Goal: Task Accomplishment & Management: Use online tool/utility

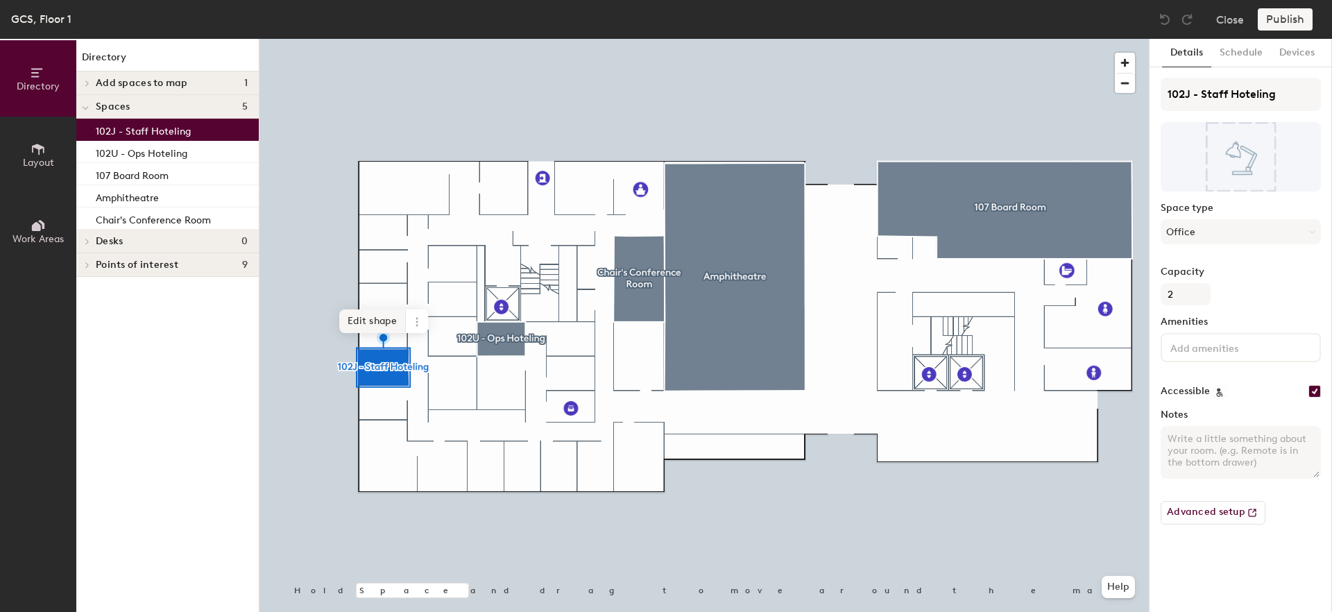
click at [389, 39] on div at bounding box center [703, 39] width 889 height 0
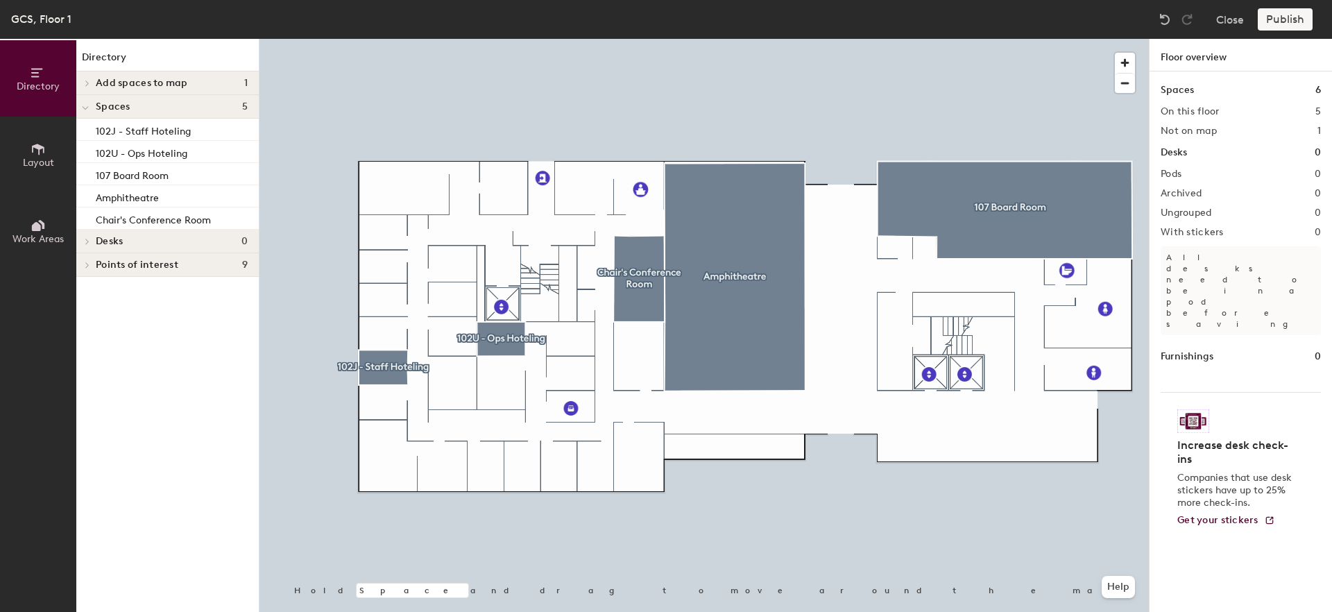
click at [115, 248] on div "Desks 0" at bounding box center [167, 242] width 182 height 24
click at [34, 160] on span "Layout" at bounding box center [38, 163] width 31 height 12
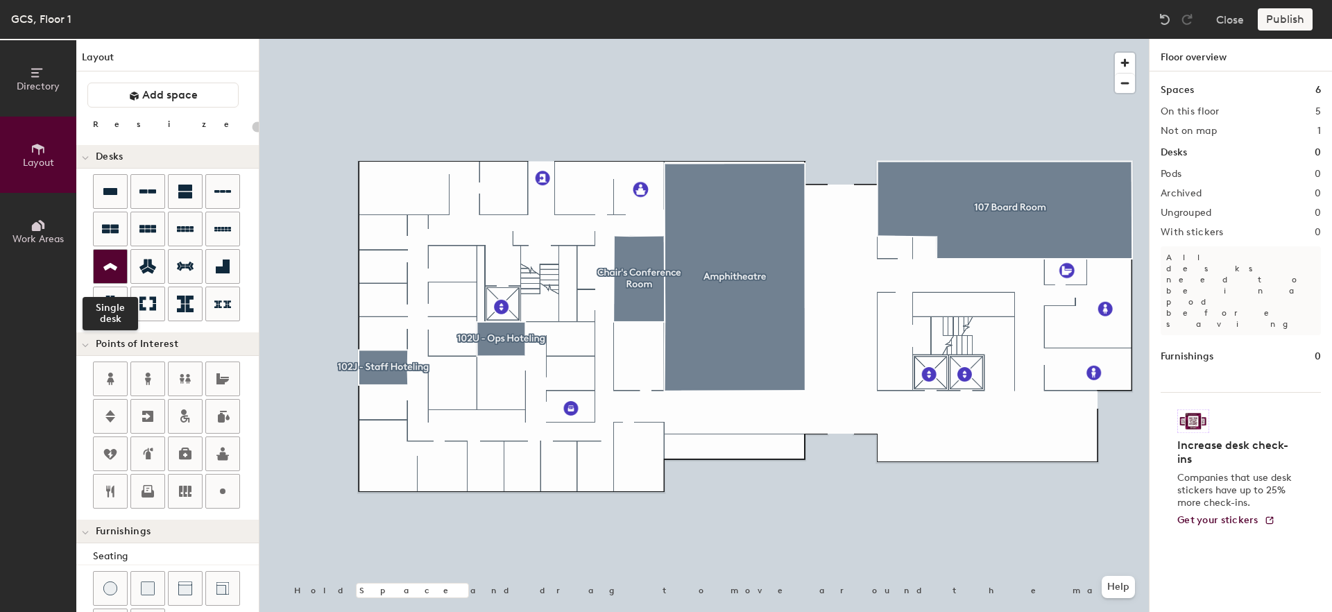
click at [108, 264] on icon at bounding box center [110, 267] width 14 height 8
type input "100"
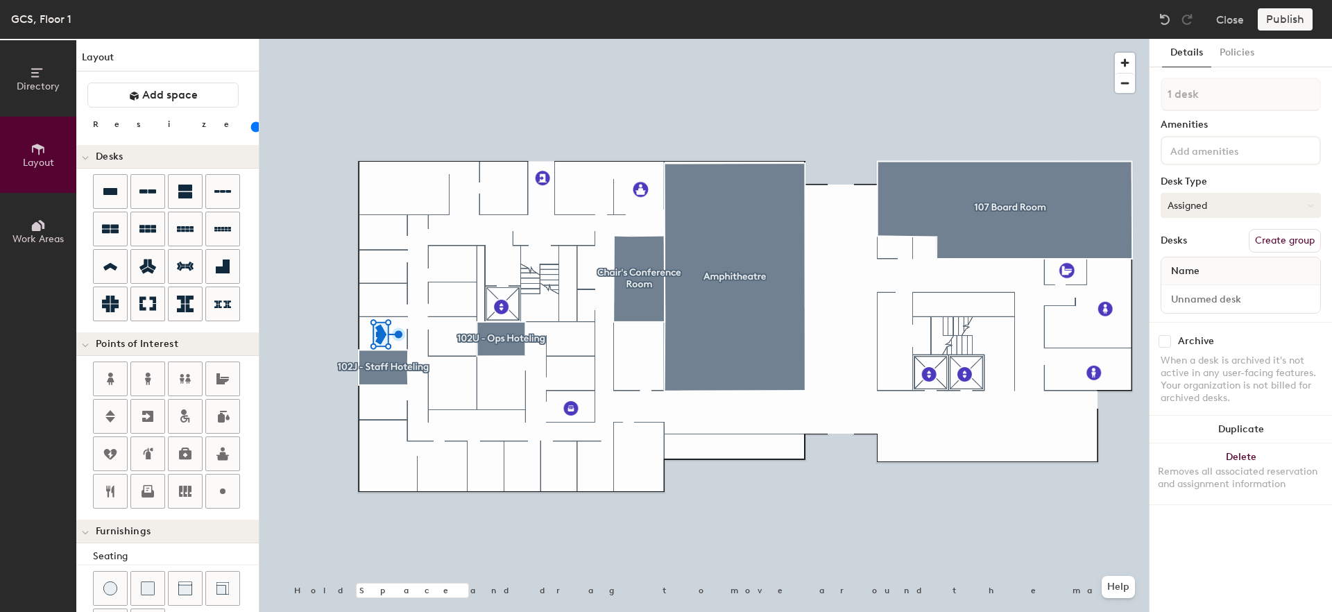
click at [1230, 211] on button "Assigned" at bounding box center [1241, 205] width 160 height 25
click at [1213, 291] on div "Hoteled" at bounding box center [1230, 290] width 139 height 21
click at [1229, 216] on button "Hoteled" at bounding box center [1241, 205] width 160 height 25
click at [1219, 247] on div "Assigned" at bounding box center [1230, 248] width 139 height 21
click at [1216, 305] on input at bounding box center [1240, 298] width 153 height 19
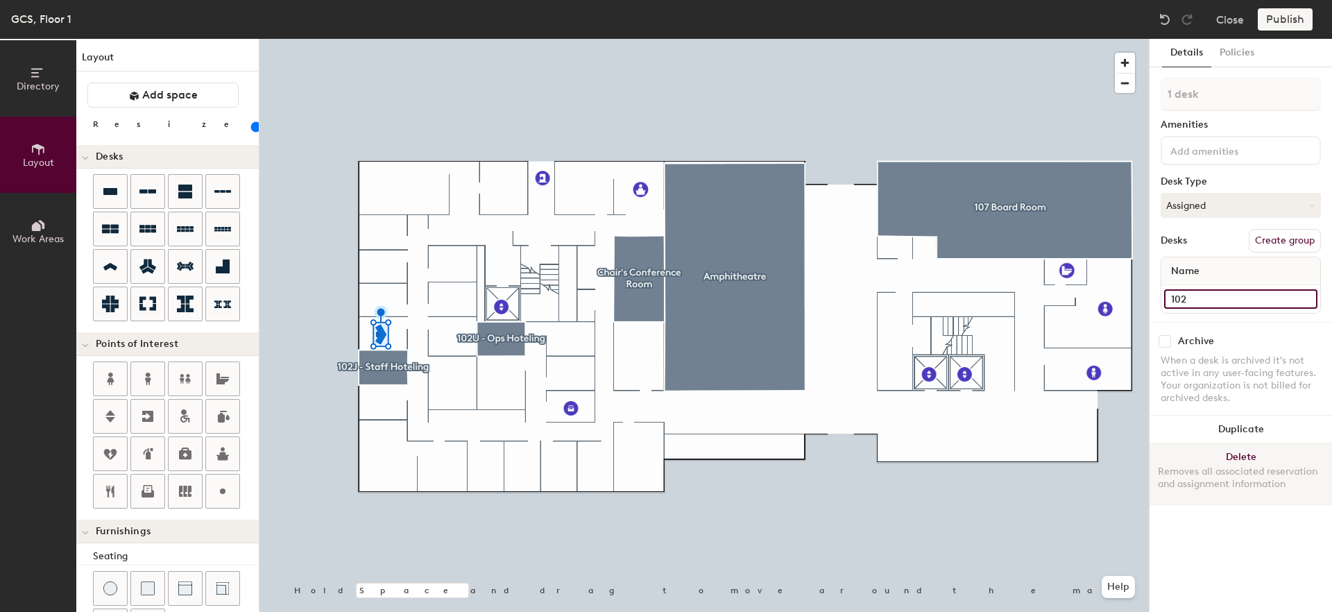
type input "102"
click at [1252, 454] on button "Delete Removes all associated reservation and assignment information" at bounding box center [1241, 473] width 182 height 61
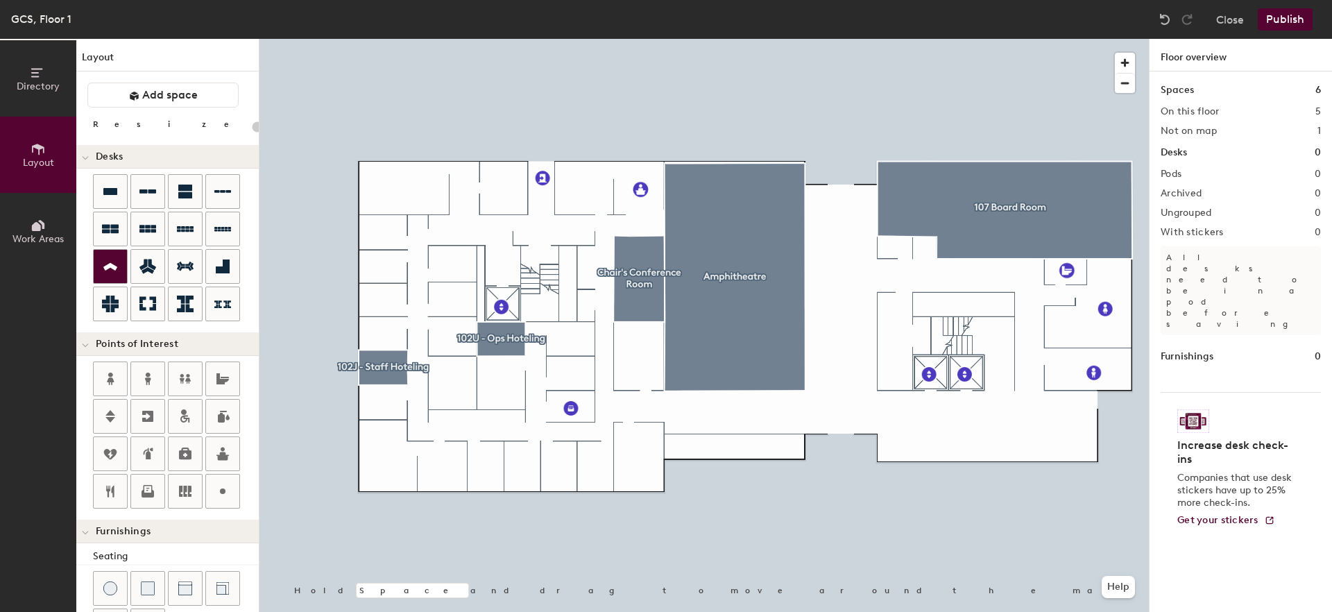
click at [111, 276] on div at bounding box center [110, 266] width 33 height 33
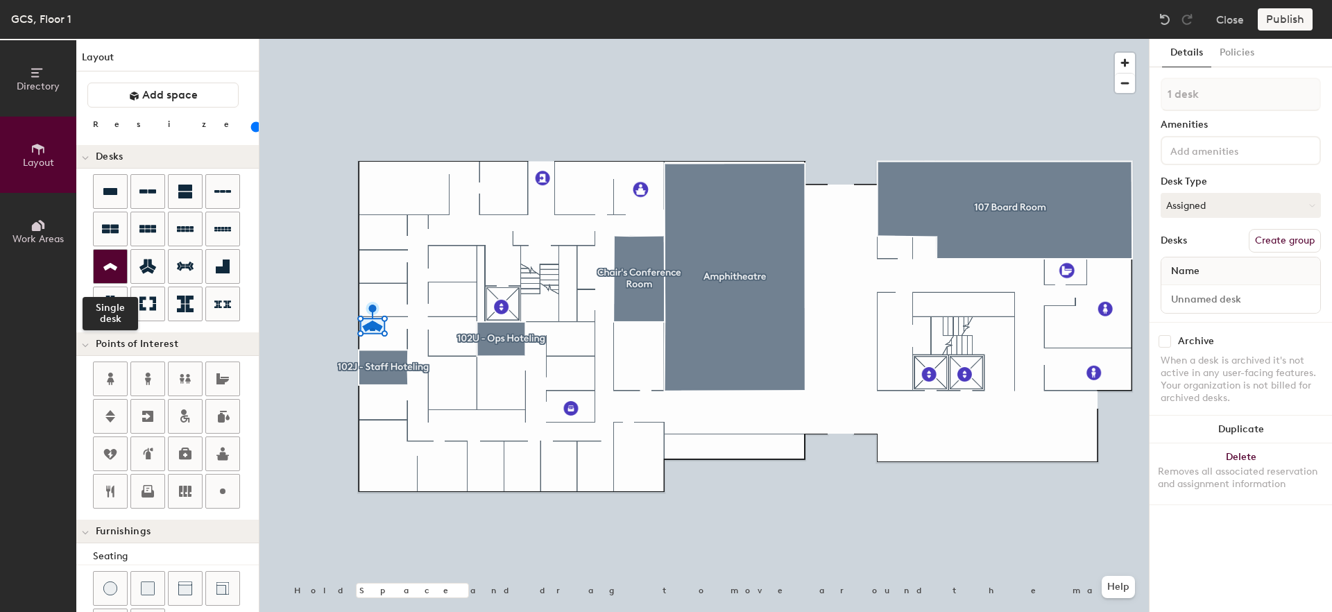
click at [104, 265] on icon at bounding box center [110, 267] width 17 height 16
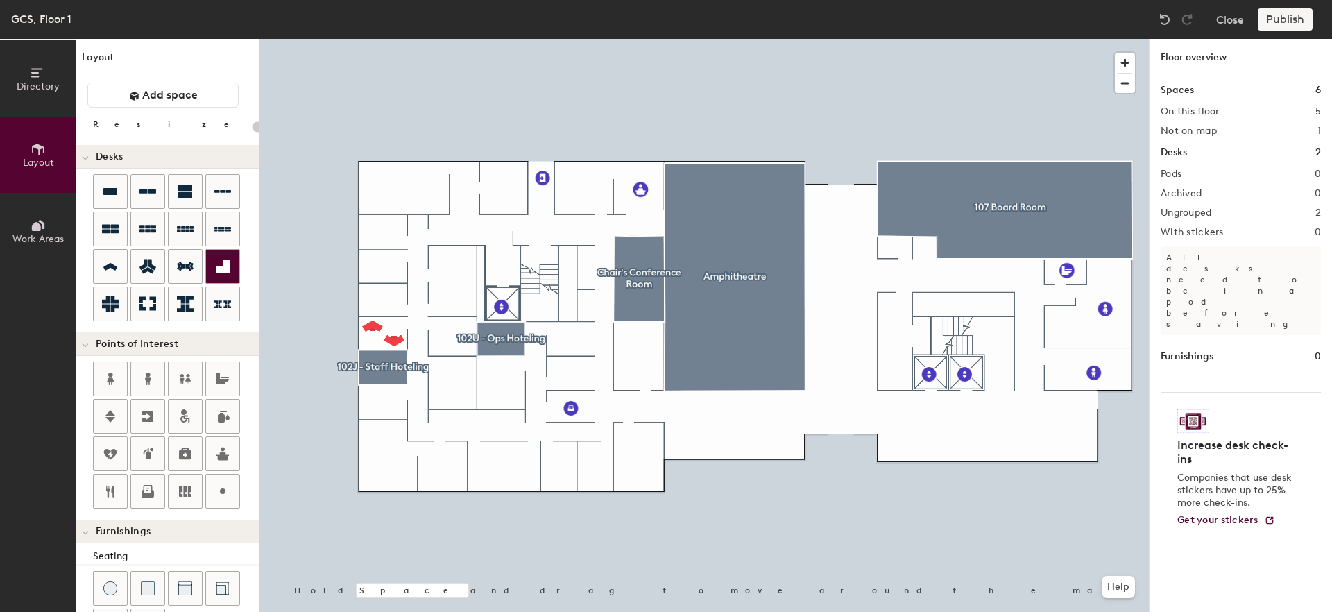
type input "100"
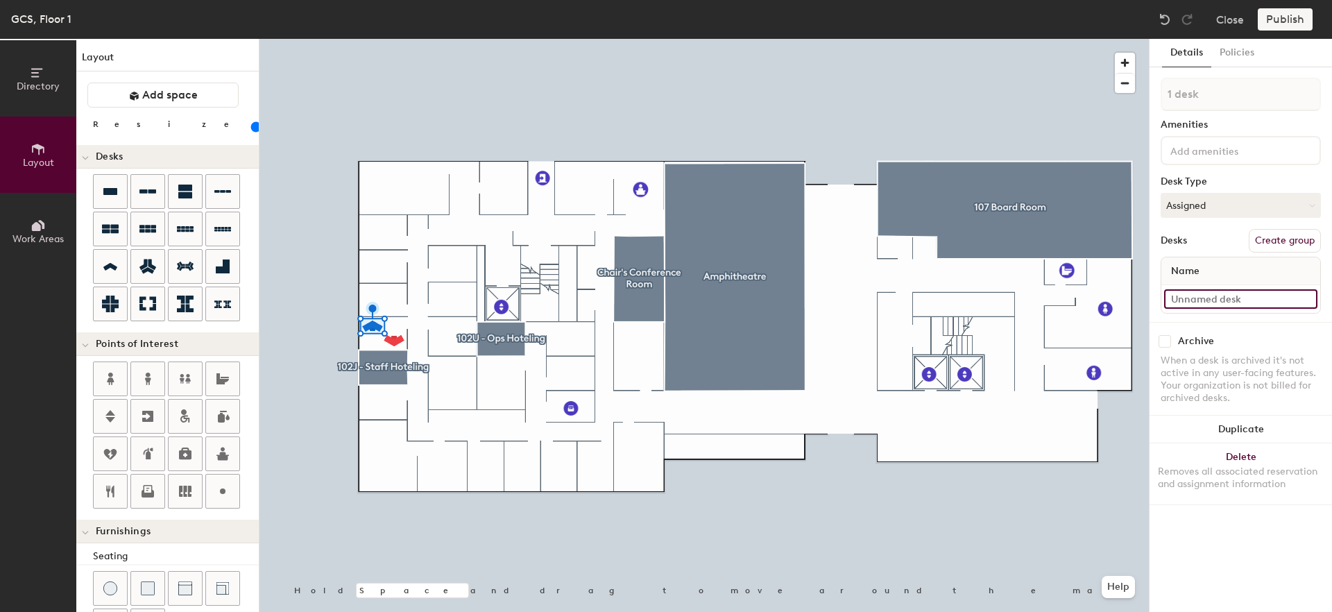
click at [1205, 307] on input at bounding box center [1240, 298] width 153 height 19
type input "102H"
click at [1270, 244] on button "Create group" at bounding box center [1285, 241] width 72 height 24
click at [1110, 88] on div "Directory Layout Work Areas Layout Add space Resize Desks Points of Interest Fu…" at bounding box center [666, 325] width 1332 height 573
click at [1201, 303] on input "102H" at bounding box center [1240, 298] width 153 height 19
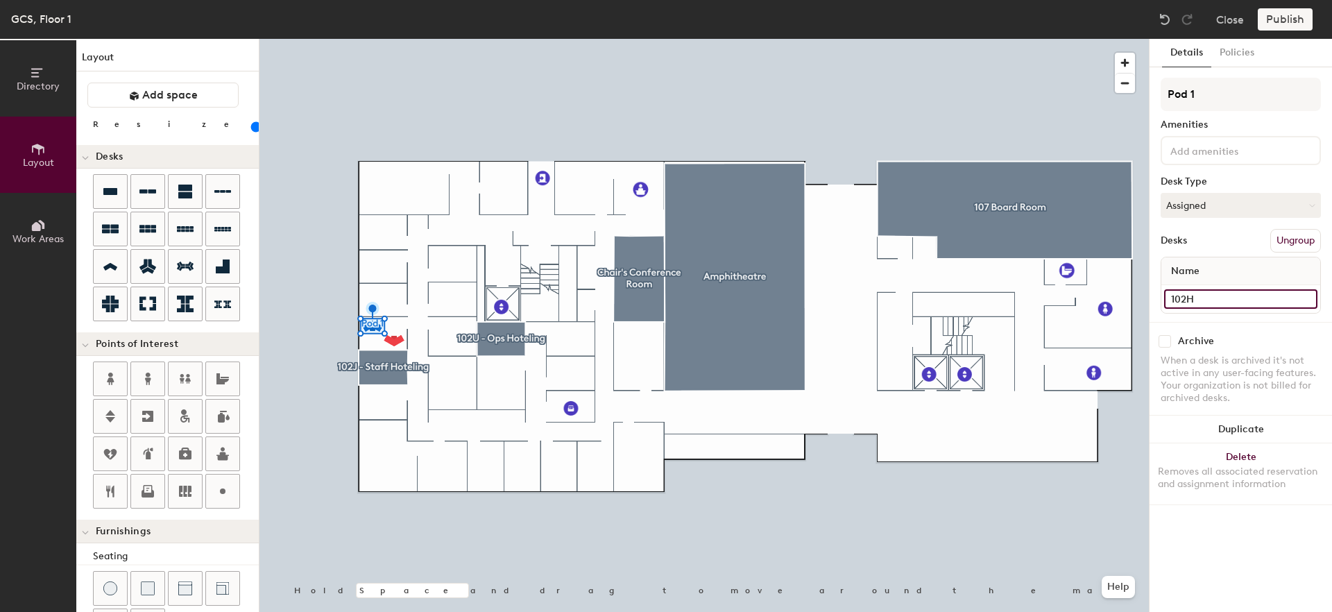
drag, startPoint x: 1203, startPoint y: 303, endPoint x: 1155, endPoint y: 295, distance: 48.5
click at [1155, 295] on div "Details Policies Pod 1 Amenities Desk Type Assigned Desks Ungroup Name 102H Arc…" at bounding box center [1241, 325] width 182 height 573
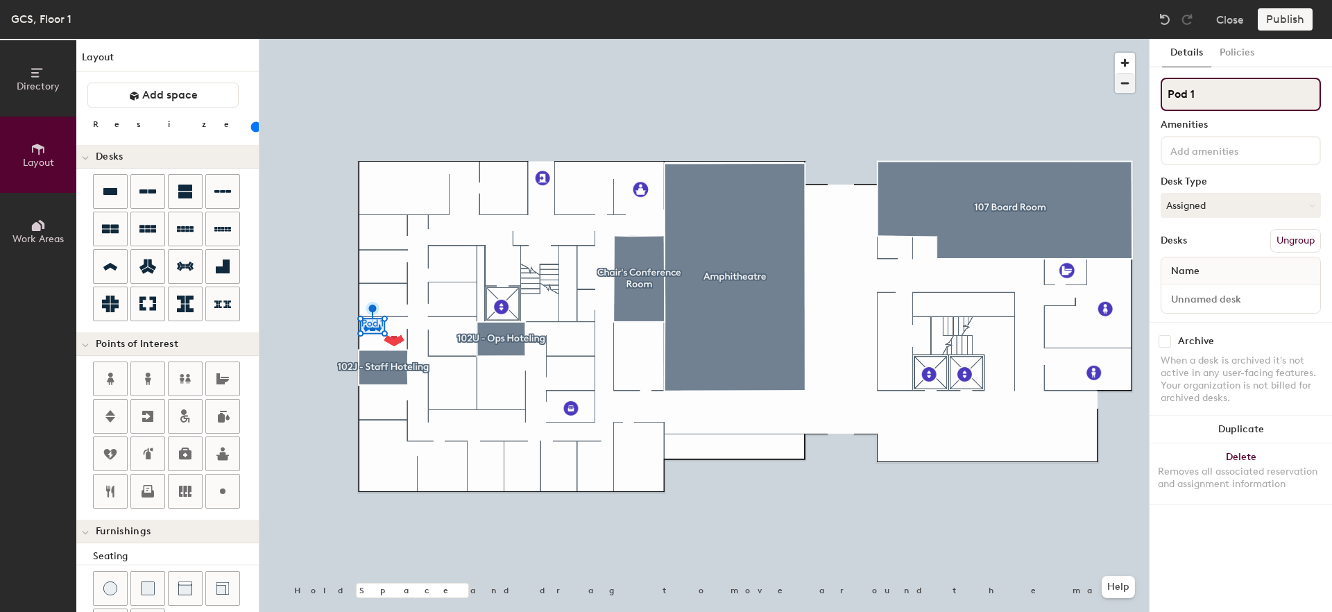
drag, startPoint x: 1227, startPoint y: 99, endPoint x: 1120, endPoint y: 90, distance: 107.2
click at [1120, 90] on div "Directory Layout Work Areas Layout Add space Resize Desks Points of Interest Fu…" at bounding box center [666, 325] width 1332 height 573
paste input "102H"
type input "102H"
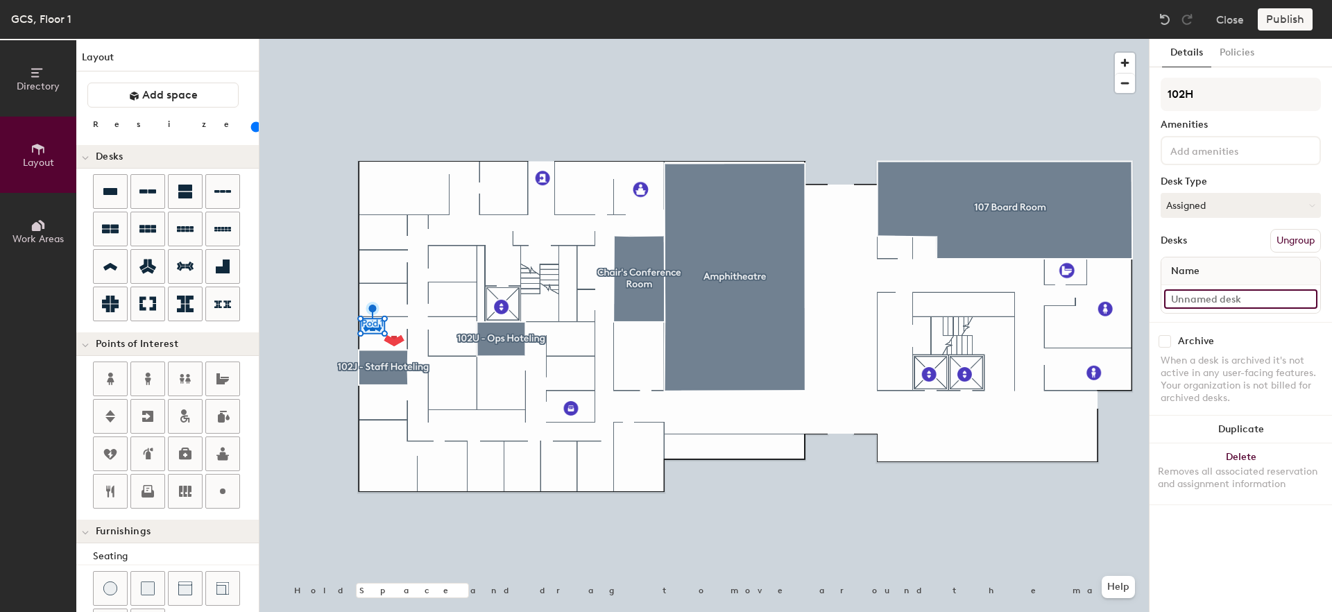
click at [1193, 295] on input at bounding box center [1240, 298] width 153 height 19
type input "D"
type input "A"
type input "Desk 1"
click at [1232, 244] on div "Desks Ungroup" at bounding box center [1241, 241] width 160 height 24
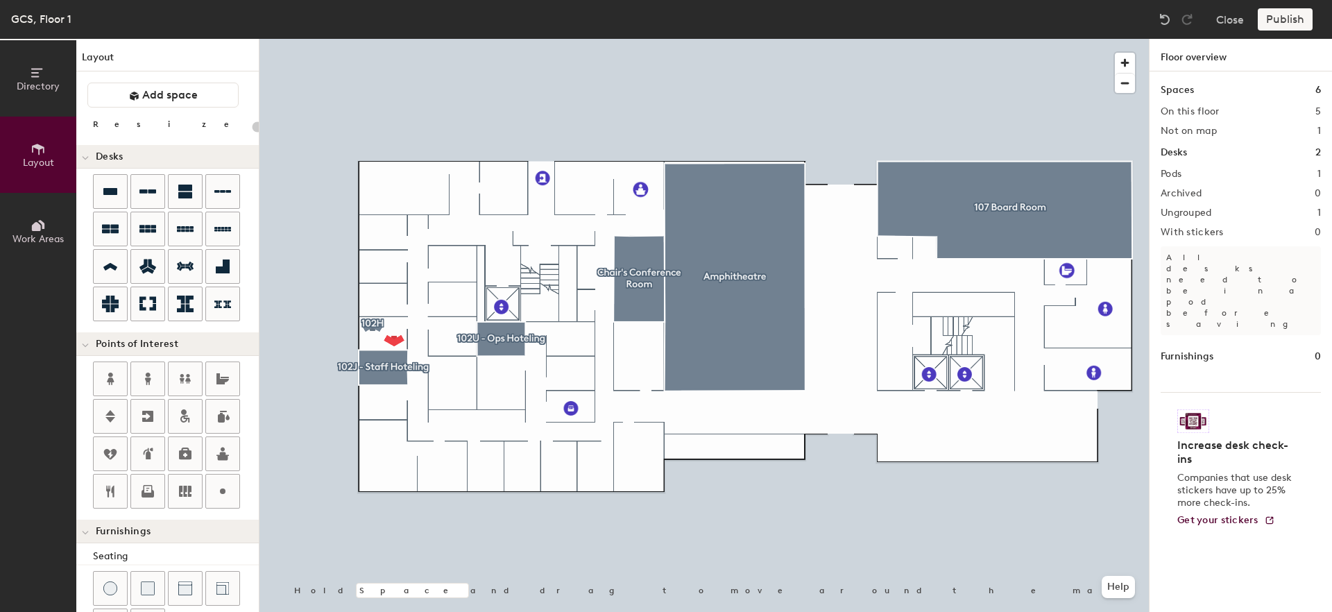
type input "100"
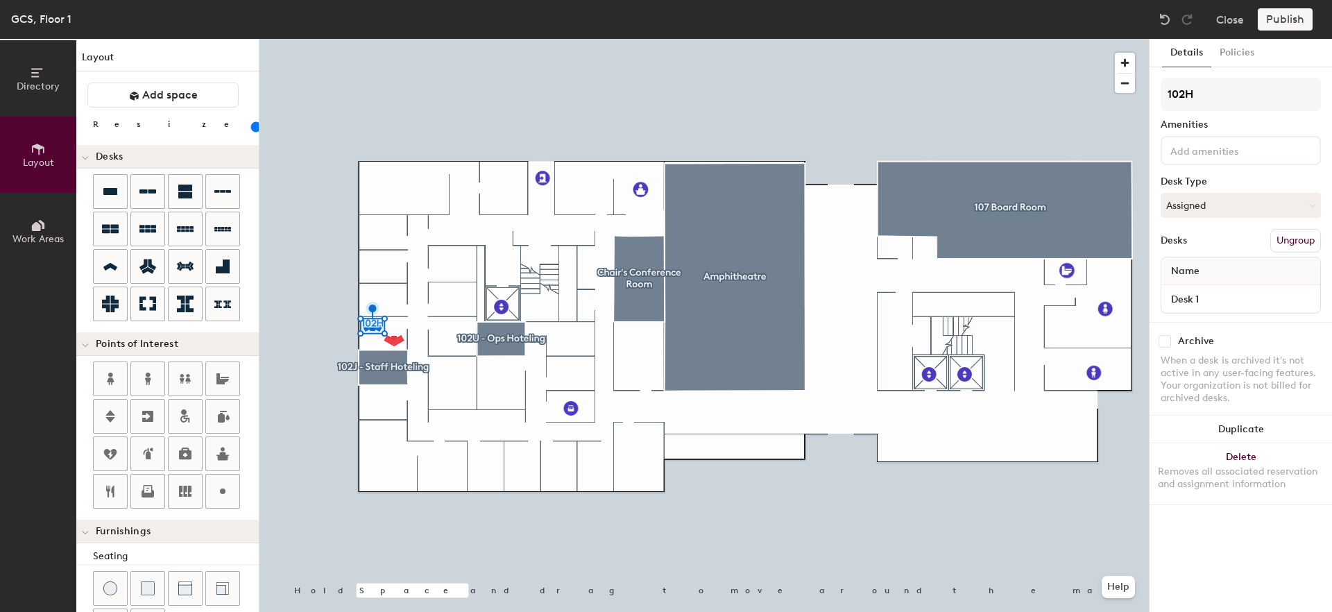
click at [15, 94] on button "Directory" at bounding box center [38, 78] width 76 height 76
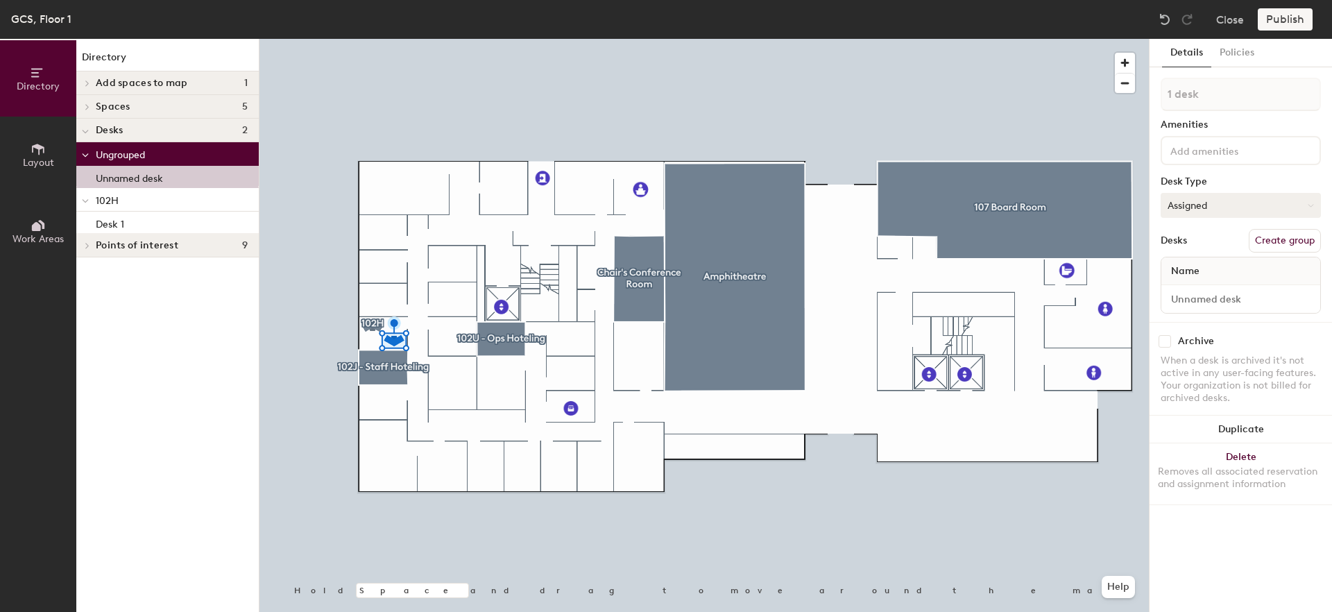
click at [1218, 208] on button "Assigned" at bounding box center [1241, 205] width 160 height 25
click at [1199, 289] on div "Hoteled" at bounding box center [1230, 290] width 139 height 21
drag, startPoint x: 1216, startPoint y: 122, endPoint x: 1226, endPoint y: 159, distance: 38.2
click at [1216, 121] on div "Amenities" at bounding box center [1241, 124] width 160 height 11
click at [1217, 302] on input at bounding box center [1240, 298] width 153 height 19
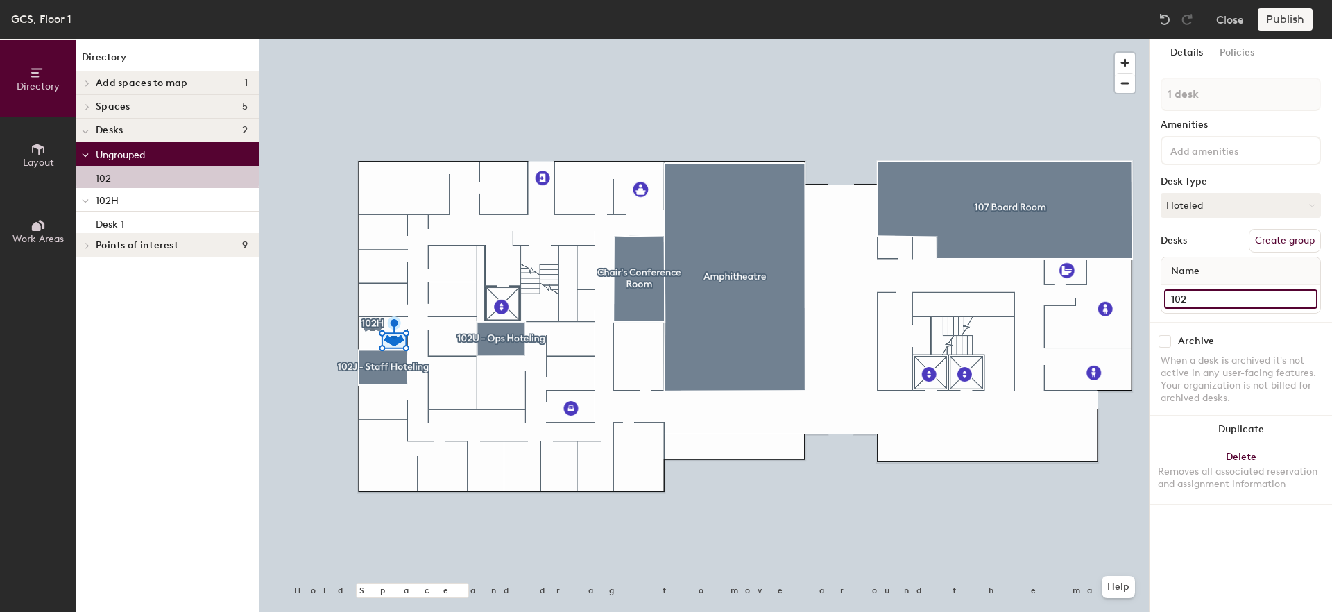
type input "102H"
click at [1131, 290] on div "Directory Layout Work Areas Directory Add spaces to map 1 TEST - 102D Spaces 5 …" at bounding box center [666, 325] width 1332 height 573
click at [1272, 241] on button "Create group" at bounding box center [1285, 241] width 72 height 24
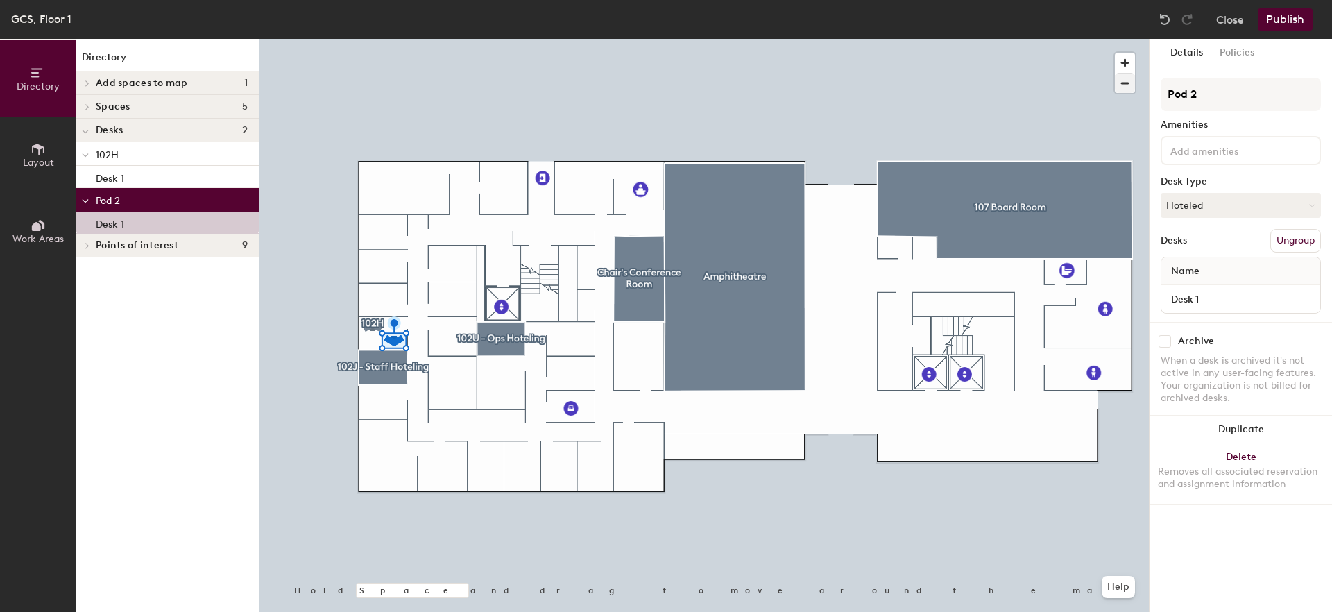
drag, startPoint x: 1212, startPoint y: 101, endPoint x: 1118, endPoint y: 90, distance: 94.2
click at [1118, 90] on div "Directory Layout Work Areas Directory Add spaces to map 1 TEST - 102D Spaces 5 …" at bounding box center [666, 325] width 1332 height 573
type input "102H"
click at [1207, 304] on input "Desk 1" at bounding box center [1240, 298] width 153 height 19
click at [1217, 296] on input "Desk 1" at bounding box center [1240, 298] width 153 height 19
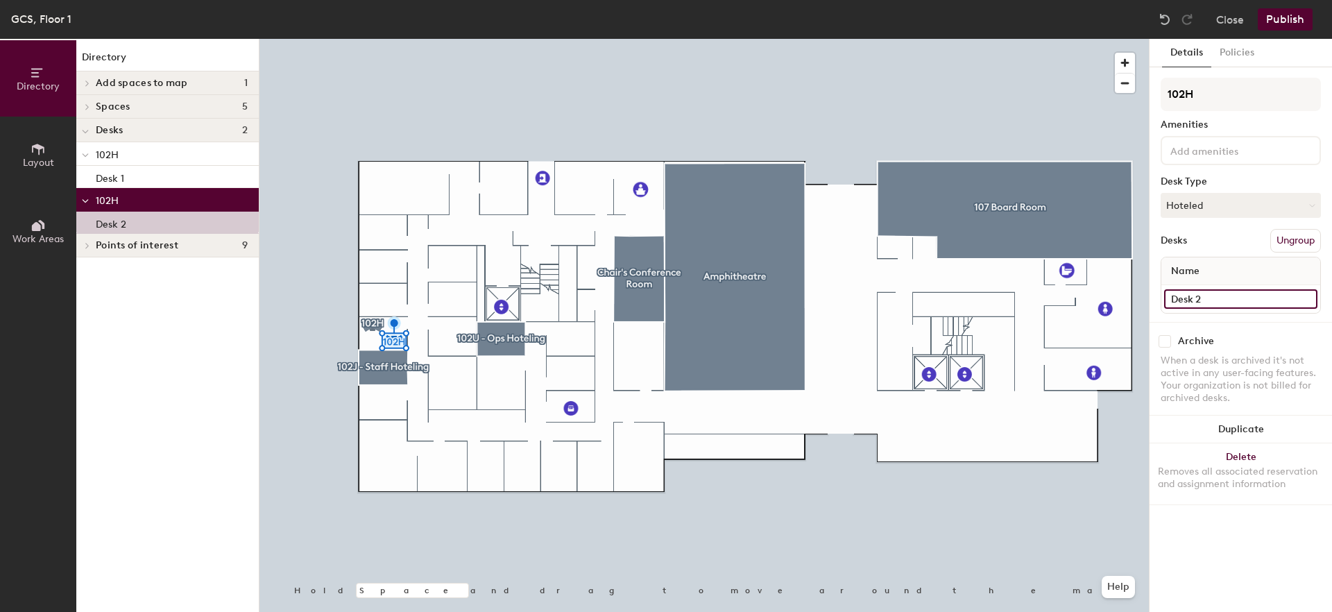
type input "Desk 2"
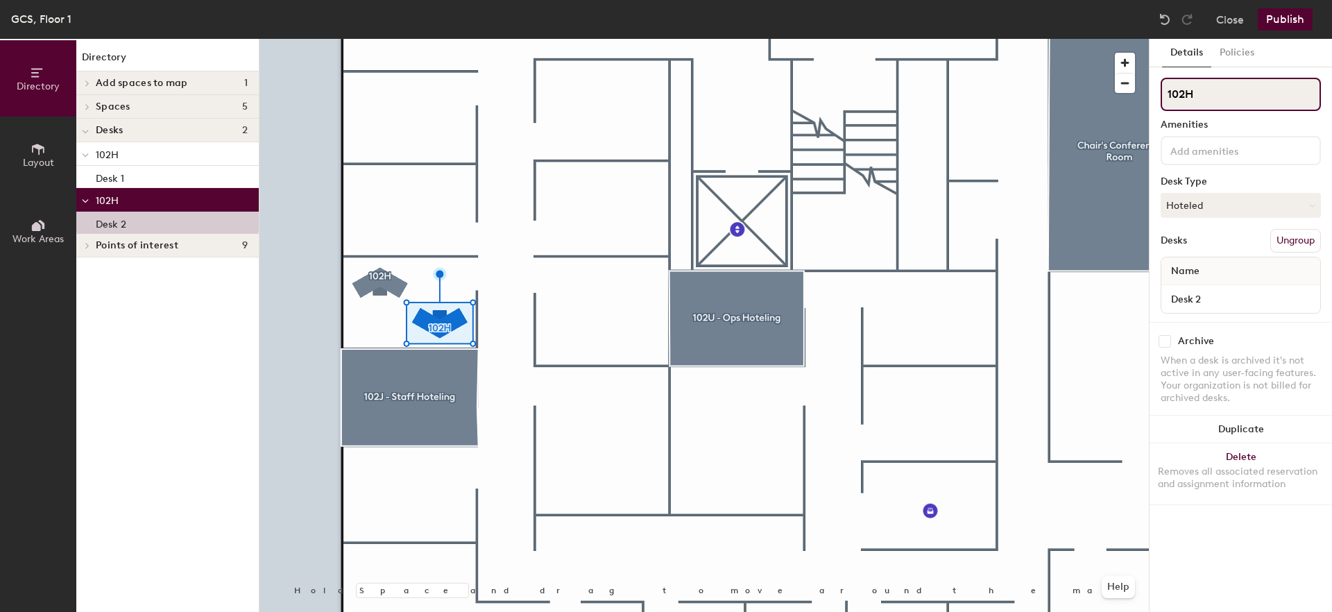
click at [1211, 97] on input "102H" at bounding box center [1241, 94] width 160 height 33
type input "102H-1"
click at [1204, 101] on input "102H" at bounding box center [1241, 94] width 160 height 33
type input "102H-2"
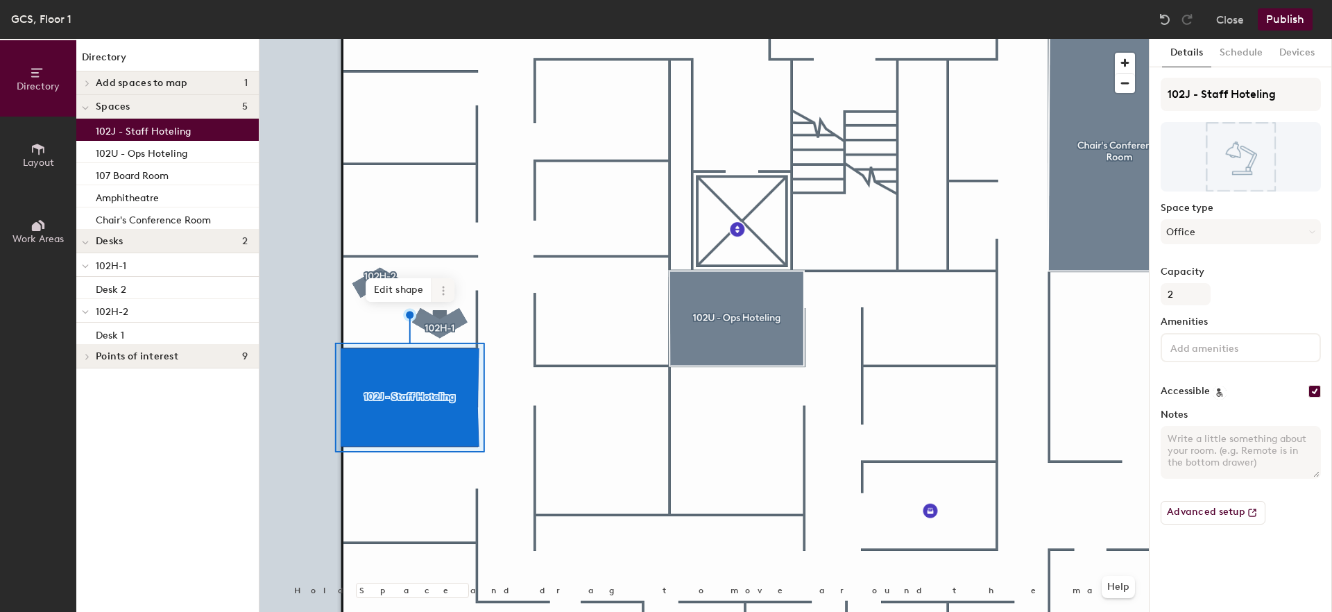
click at [441, 292] on icon at bounding box center [443, 290] width 11 height 11
click at [463, 371] on span "Delete" at bounding box center [494, 370] width 124 height 24
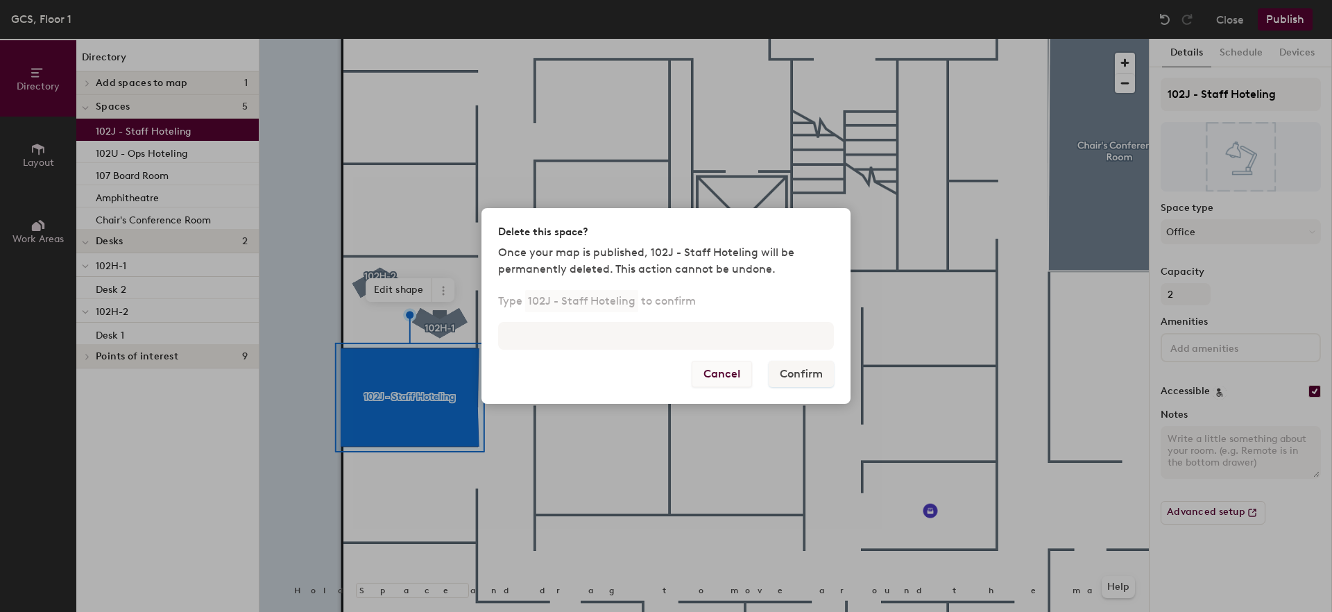
click at [735, 374] on button "Cancel" at bounding box center [722, 374] width 60 height 26
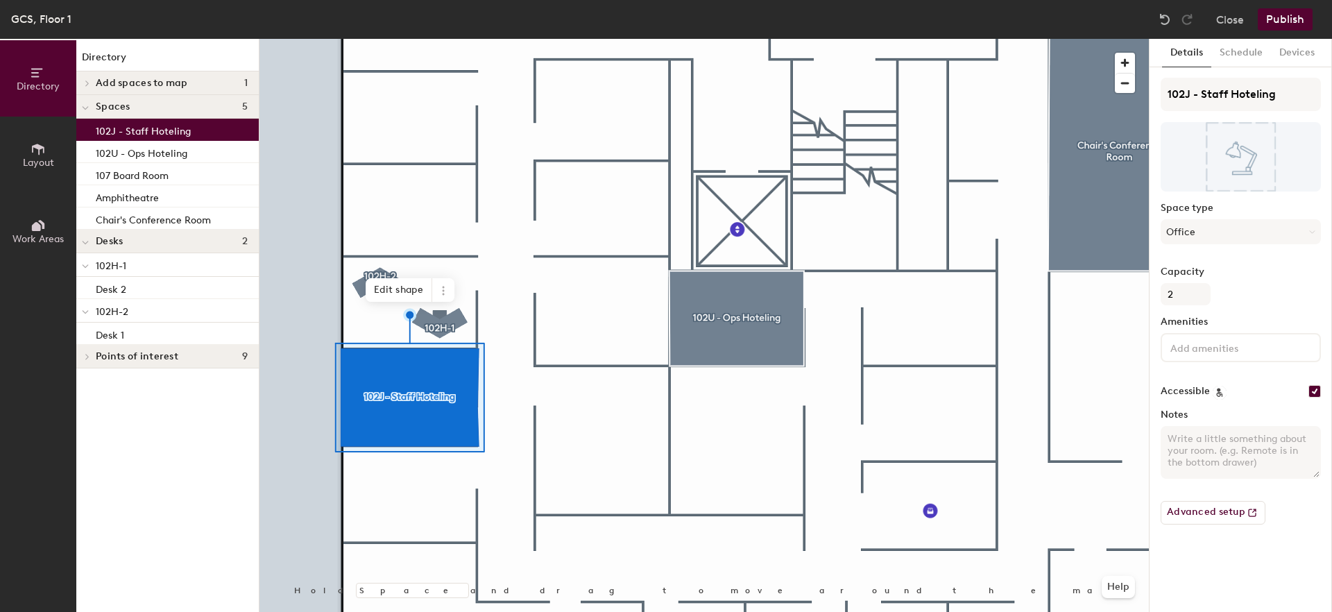
click at [1280, 24] on button "Publish" at bounding box center [1285, 19] width 55 height 22
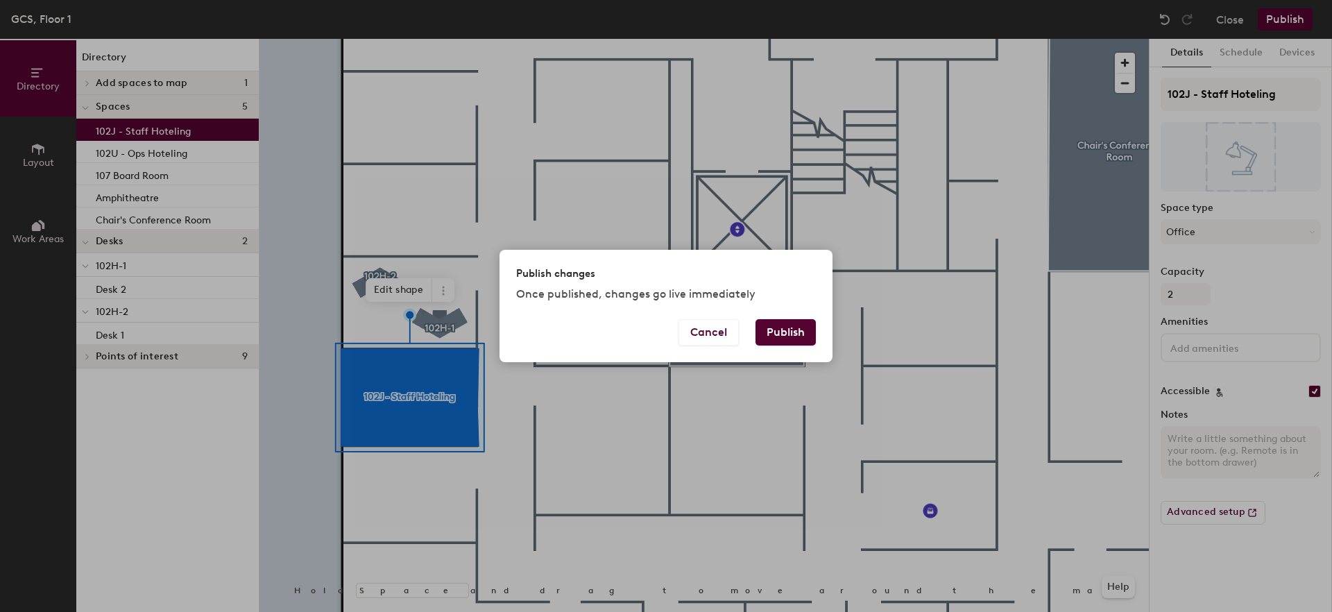
click at [784, 332] on button "Publish" at bounding box center [786, 332] width 60 height 26
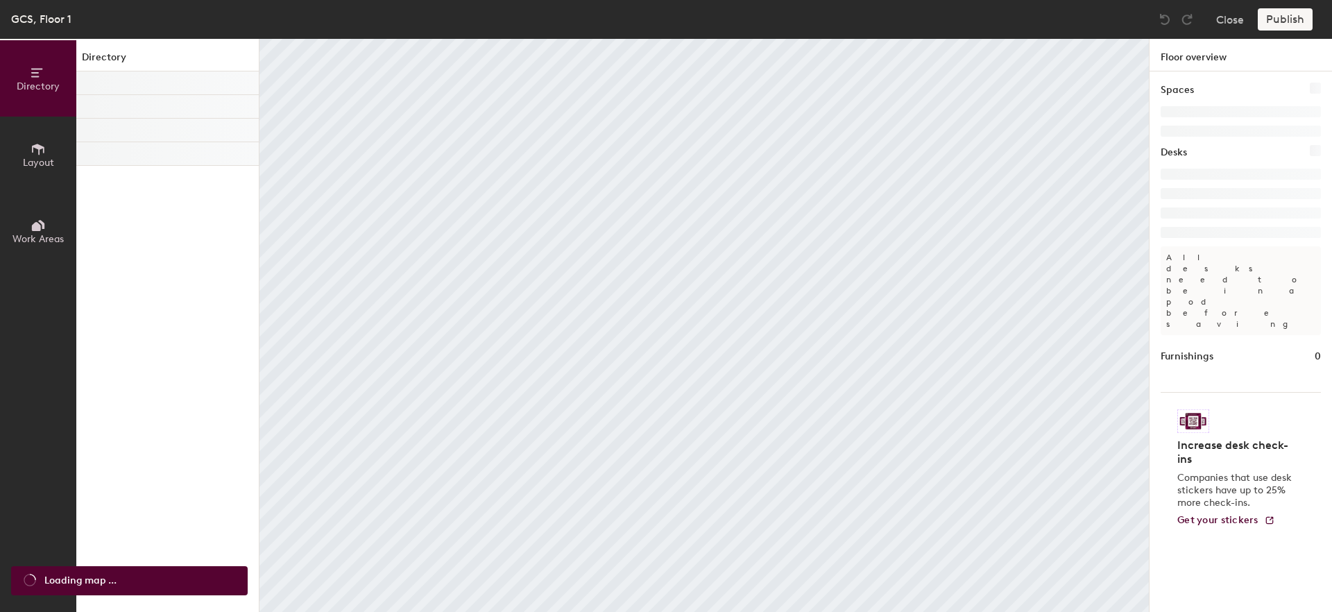
click at [45, 148] on icon at bounding box center [38, 149] width 15 height 15
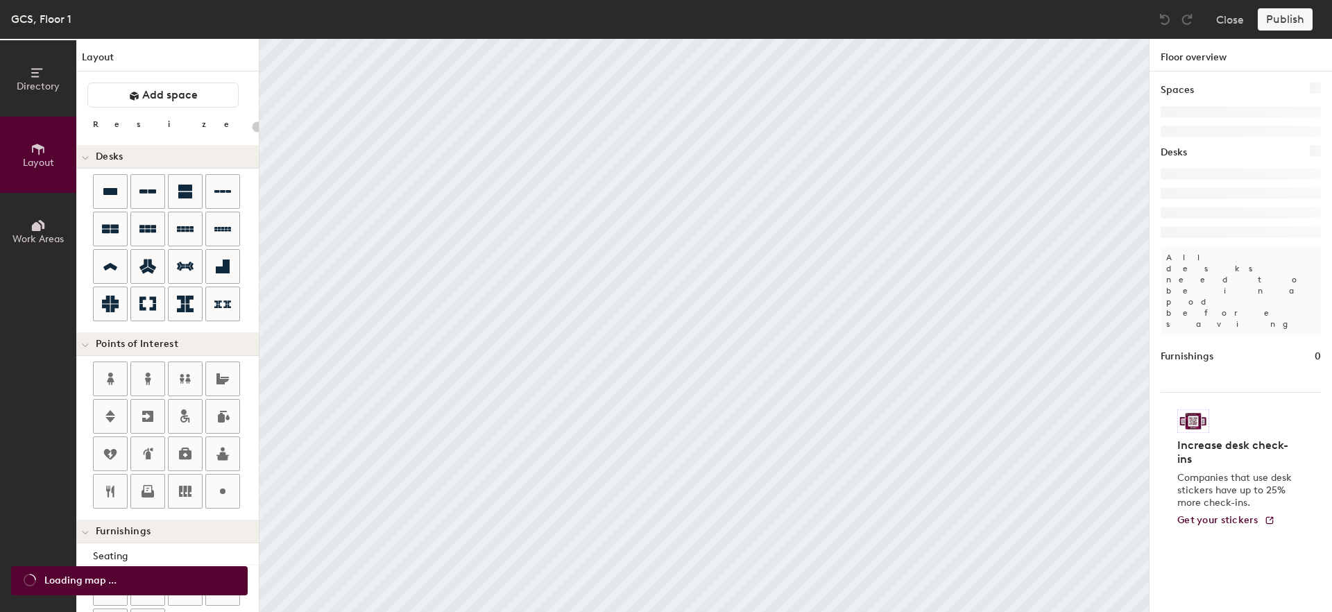
type input "20"
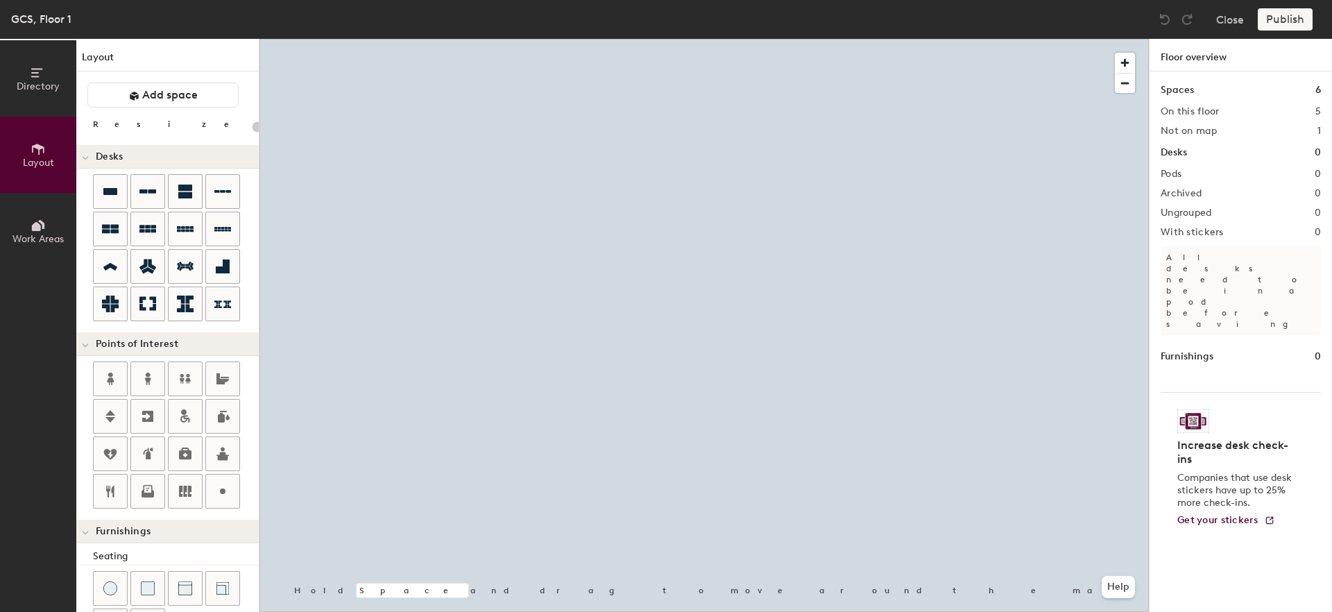
click at [45, 237] on span "Work Areas" at bounding box center [37, 239] width 51 height 12
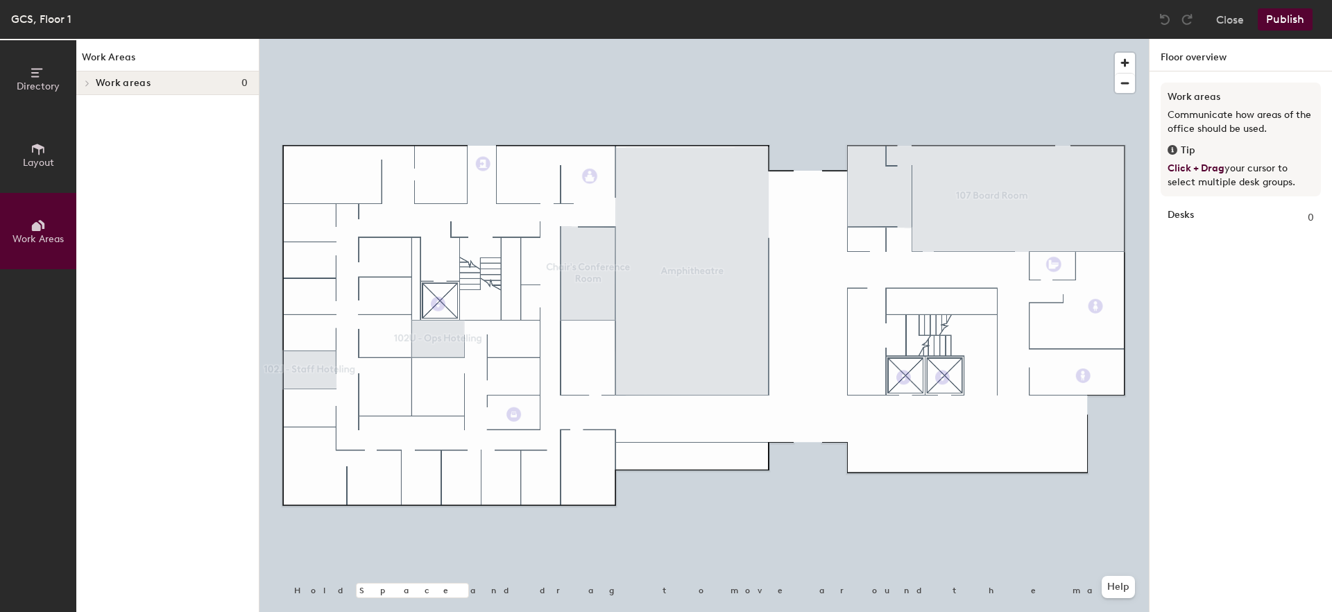
click at [35, 172] on button "Layout" at bounding box center [38, 155] width 76 height 76
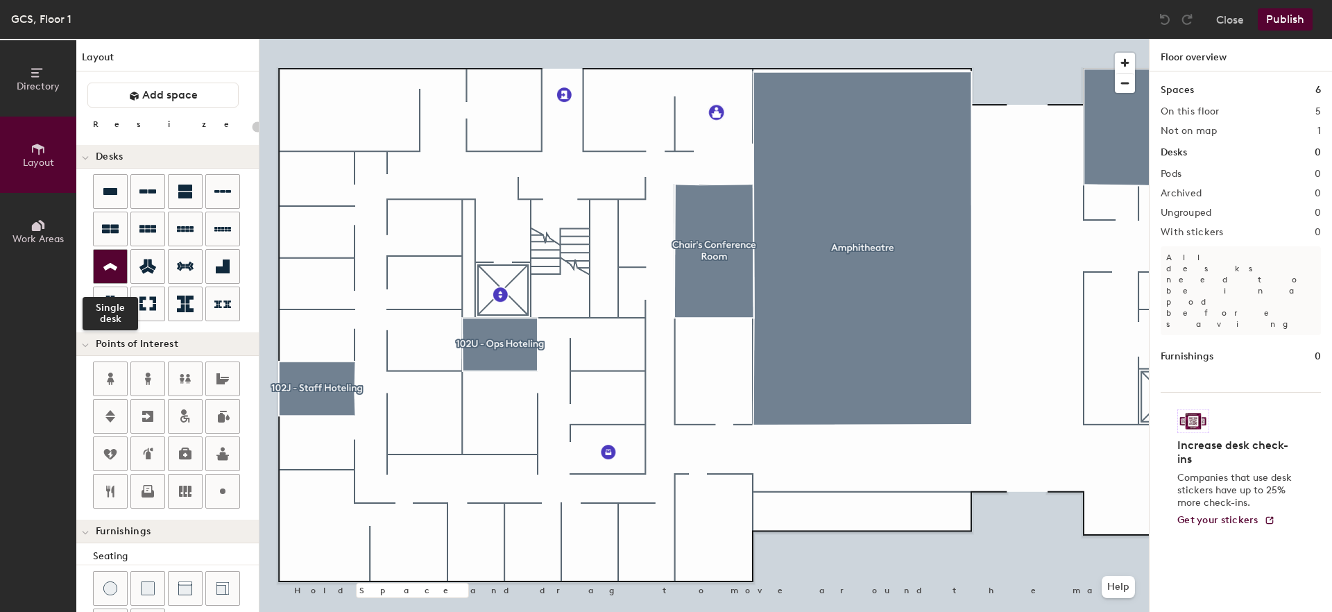
click at [105, 274] on div at bounding box center [110, 266] width 33 height 33
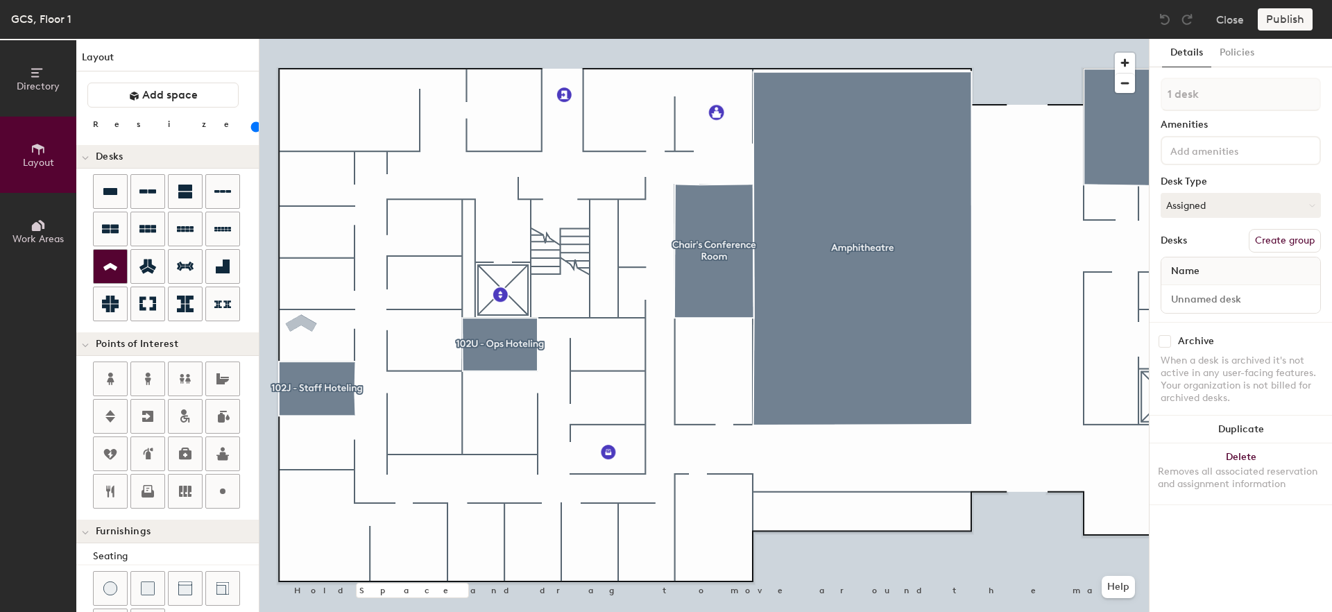
click at [119, 269] on div at bounding box center [110, 266] width 33 height 33
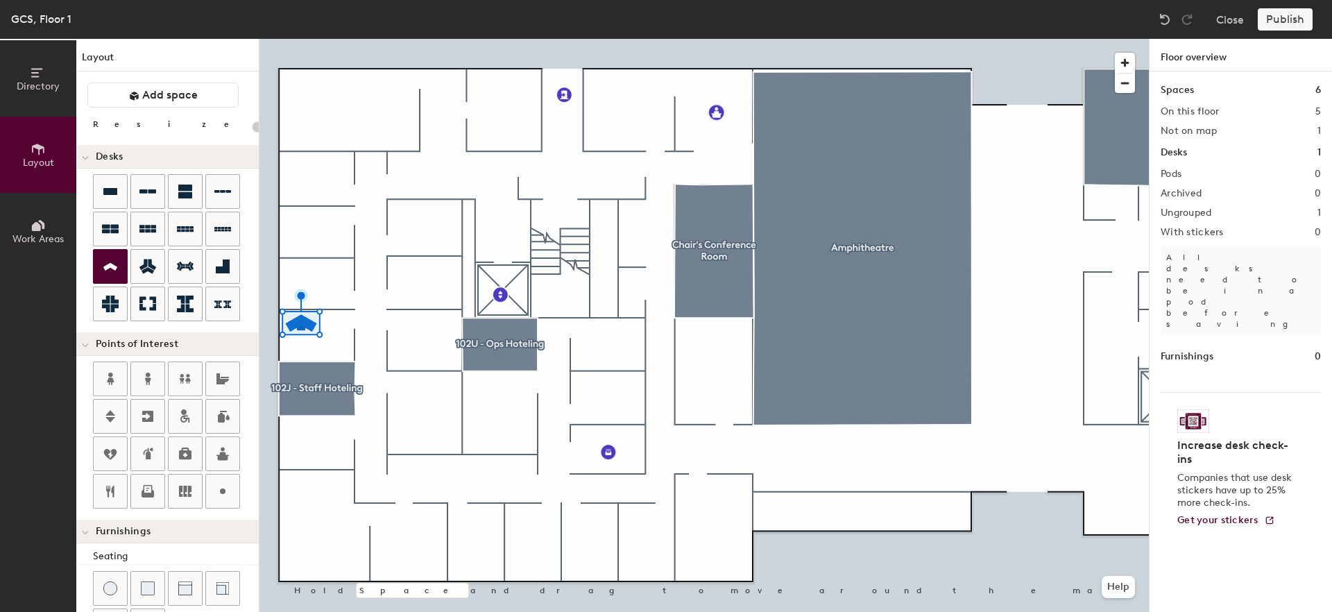
type input "100"
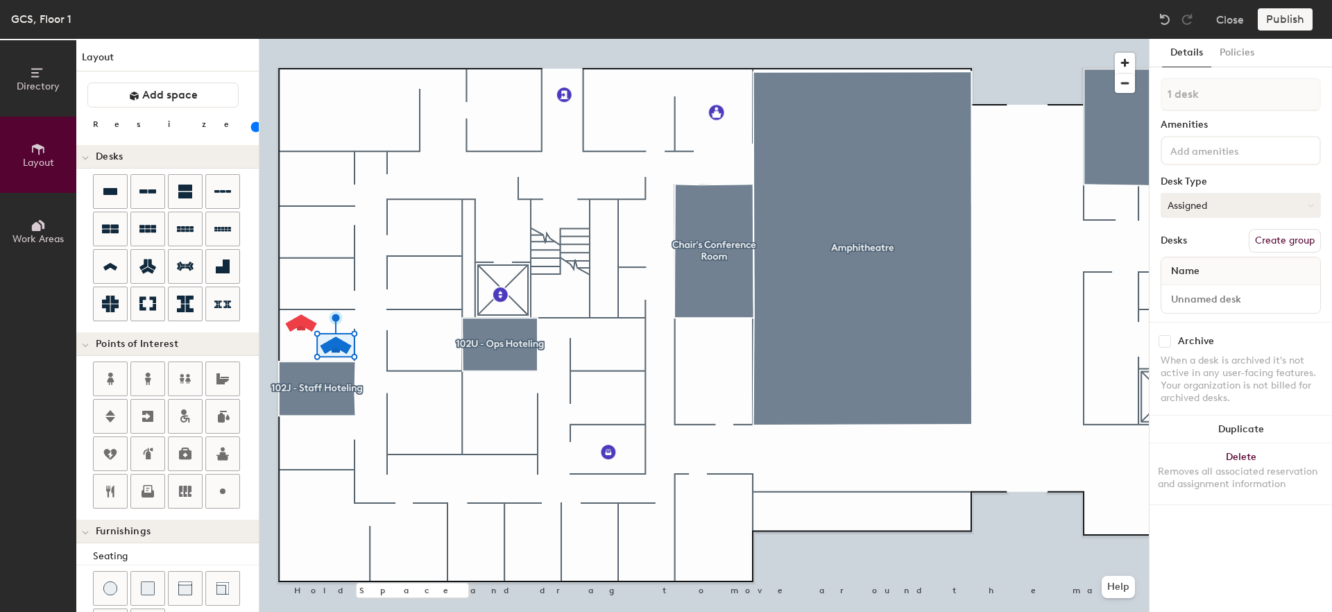
click at [1227, 212] on button "Assigned" at bounding box center [1241, 205] width 160 height 25
click at [1209, 287] on div "Hoteled" at bounding box center [1230, 290] width 139 height 21
click at [1231, 211] on button "Hoteled" at bounding box center [1241, 205] width 160 height 25
click at [1216, 251] on div "Assigned" at bounding box center [1230, 248] width 139 height 21
click at [1210, 209] on button "Assigned" at bounding box center [1241, 205] width 160 height 25
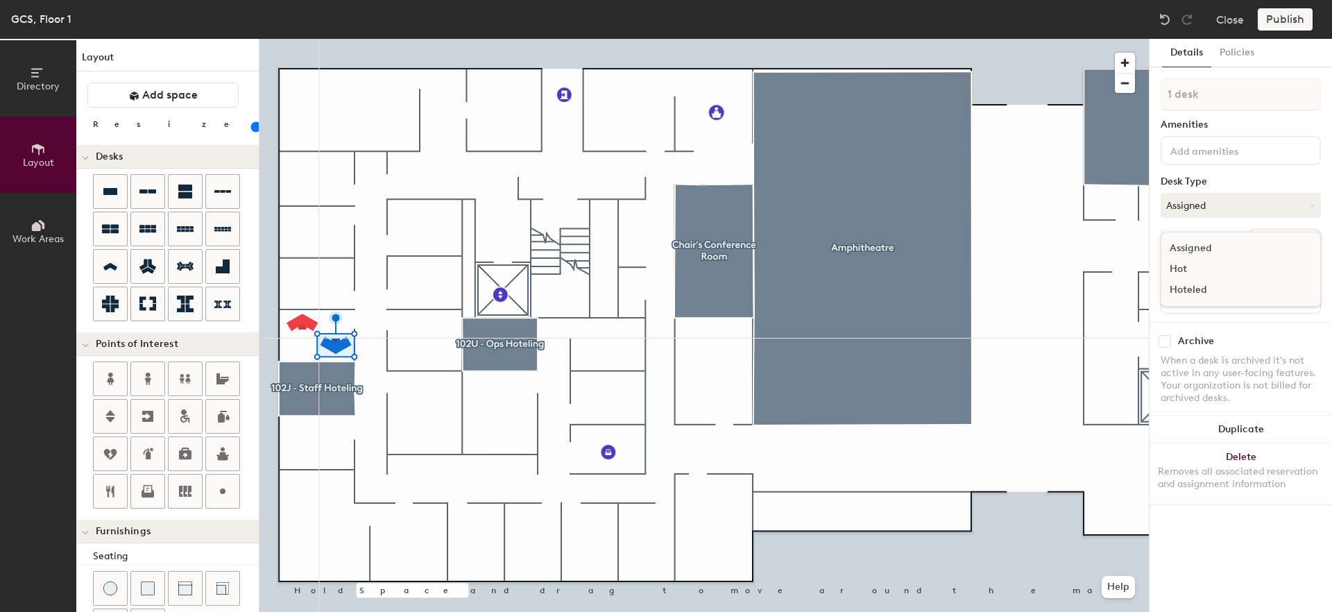
click at [1189, 286] on div "Hoteled" at bounding box center [1230, 290] width 139 height 21
click at [341, 39] on div at bounding box center [703, 39] width 889 height 0
type input "2 desks"
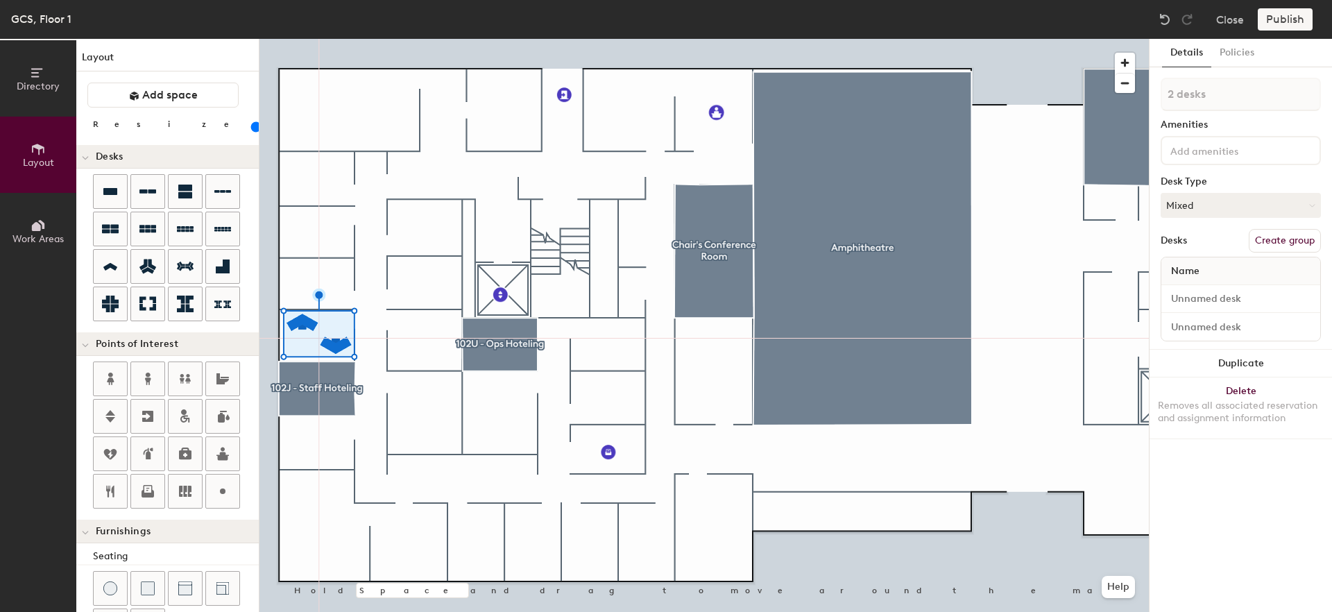
click at [1305, 237] on button "Create group" at bounding box center [1285, 241] width 72 height 24
drag, startPoint x: 1216, startPoint y: 99, endPoint x: 1129, endPoint y: 85, distance: 88.4
click at [1129, 85] on div "Directory Layout Work Areas Layout Add space Resize Desks Points of Interest Fu…" at bounding box center [666, 325] width 1332 height 573
type input "102H"
click at [1282, 230] on button "Ungroup" at bounding box center [1295, 241] width 51 height 24
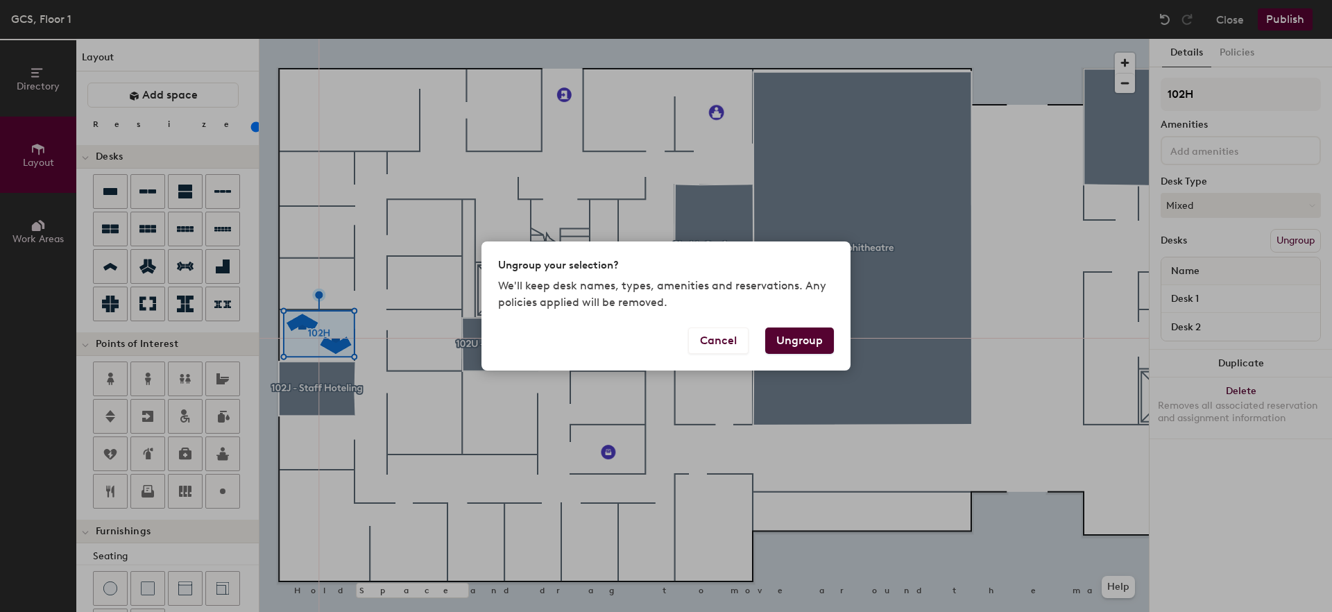
click at [790, 341] on button "Ungroup" at bounding box center [799, 340] width 69 height 26
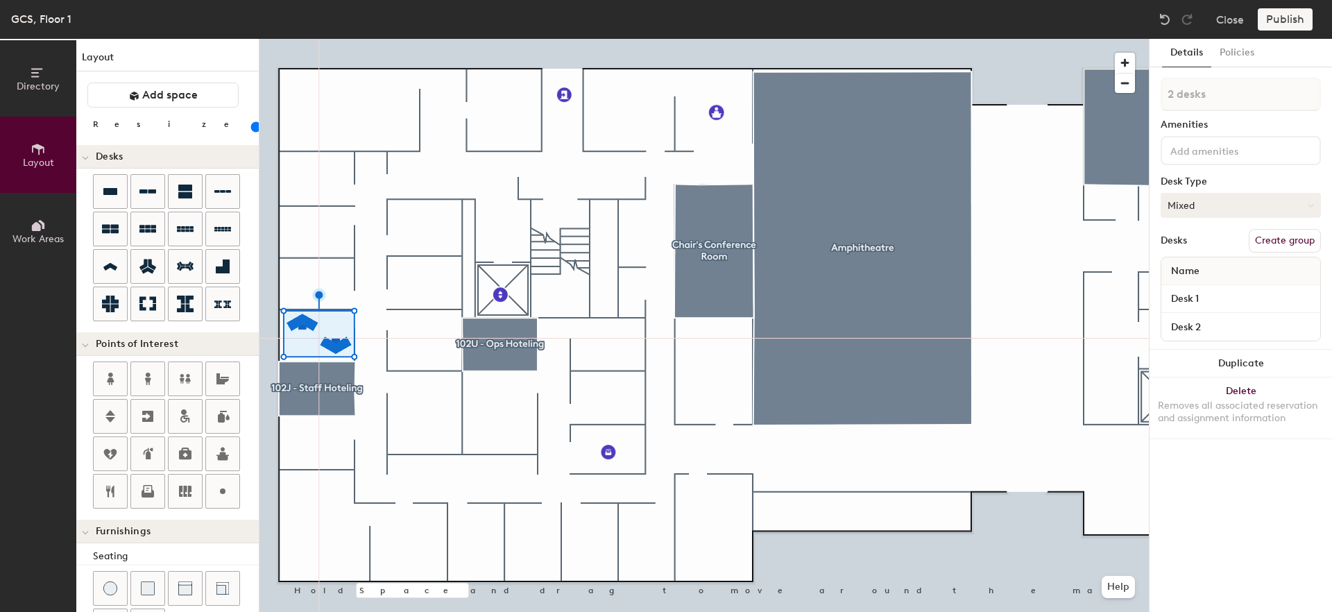
type input "1 desk"
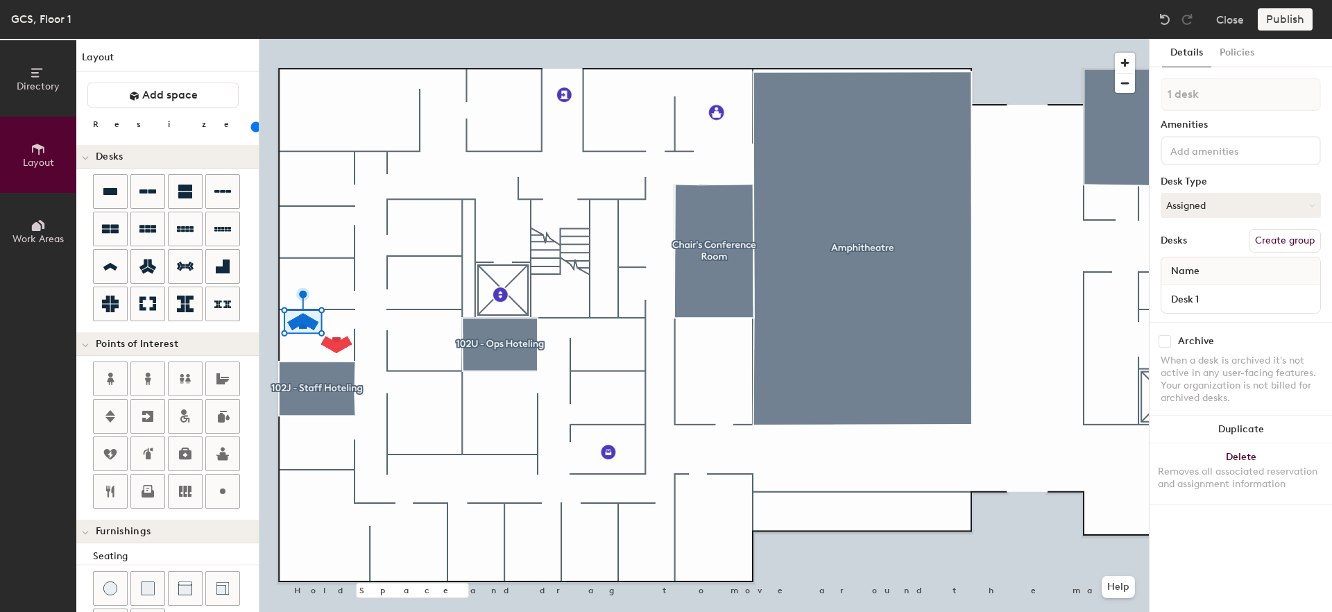
click at [1295, 246] on button "Create group" at bounding box center [1285, 241] width 72 height 24
drag, startPoint x: 1212, startPoint y: 94, endPoint x: 1125, endPoint y: 83, distance: 87.4
click at [1115, 83] on div "Directory Layout Work Areas Layout Add space Resize Desks Points of Interest Fu…" at bounding box center [666, 325] width 1332 height 573
type input "102H"
click at [1220, 292] on input "Desk 1" at bounding box center [1240, 298] width 153 height 19
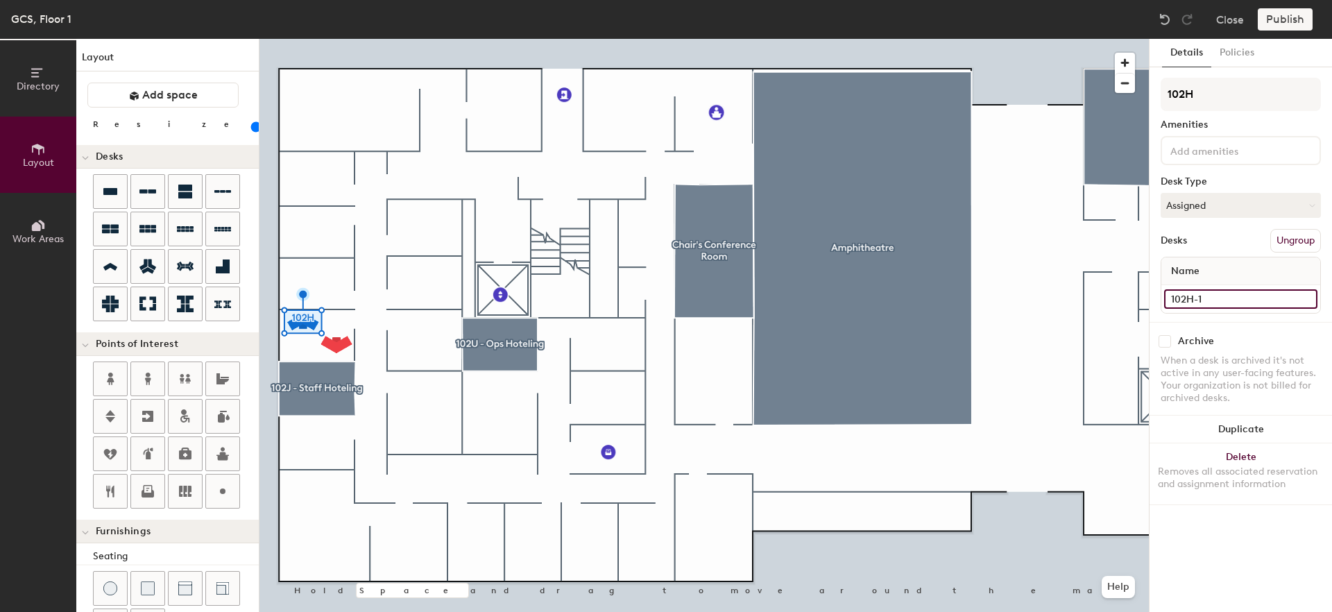
type input "102H-1"
click at [1275, 241] on button "Create group" at bounding box center [1285, 241] width 72 height 24
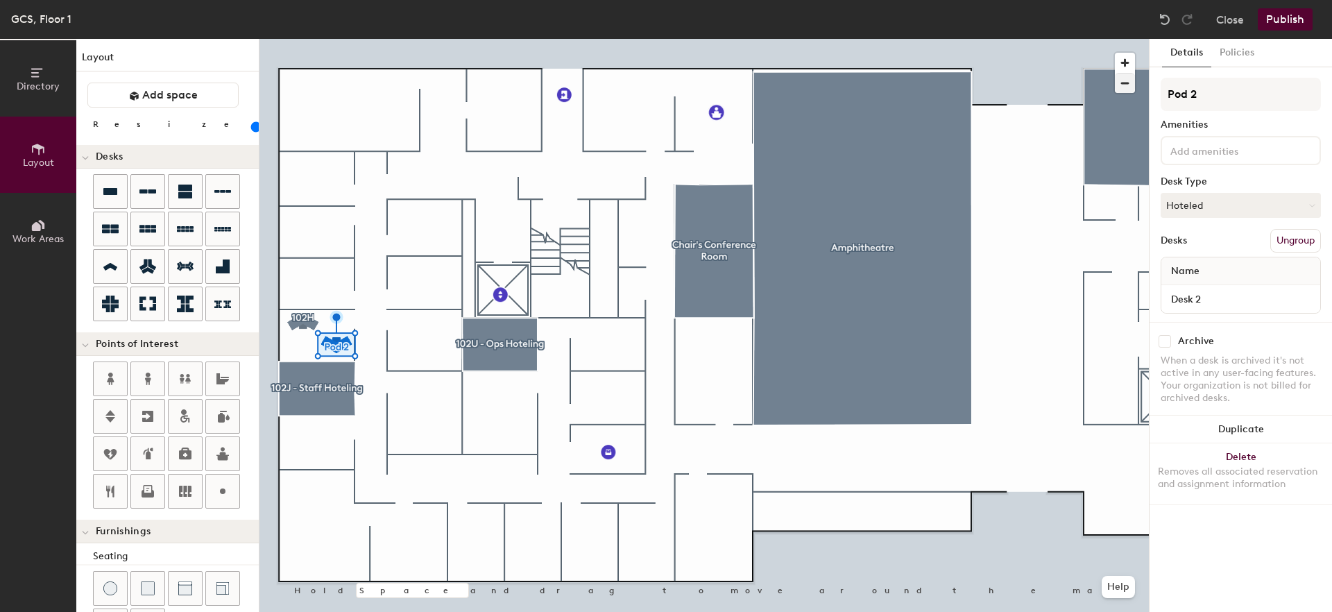
drag, startPoint x: 1218, startPoint y: 87, endPoint x: 1125, endPoint y: 74, distance: 93.9
click at [1125, 74] on div "Directory Layout Work Areas Layout Add space Resize Desks Points of Interest Fu…" at bounding box center [666, 325] width 1332 height 573
type input "102H"
click at [1212, 303] on input "Desk 2" at bounding box center [1240, 298] width 153 height 19
type input "102H-2"
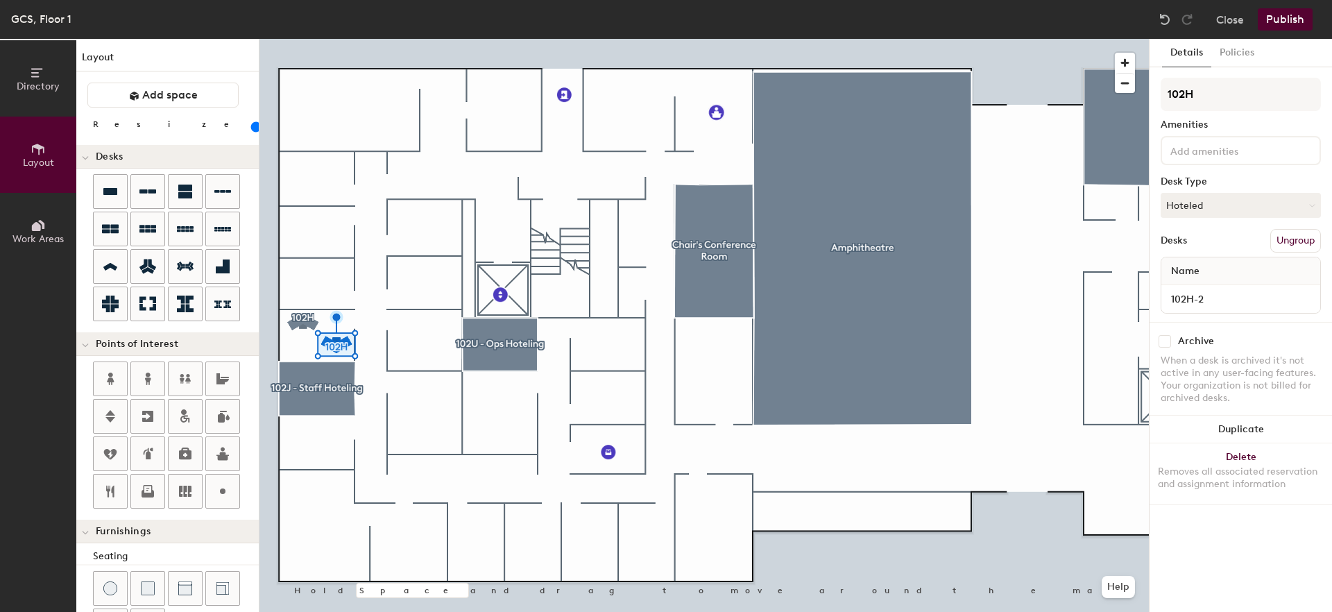
click at [1062, 39] on div at bounding box center [703, 39] width 889 height 0
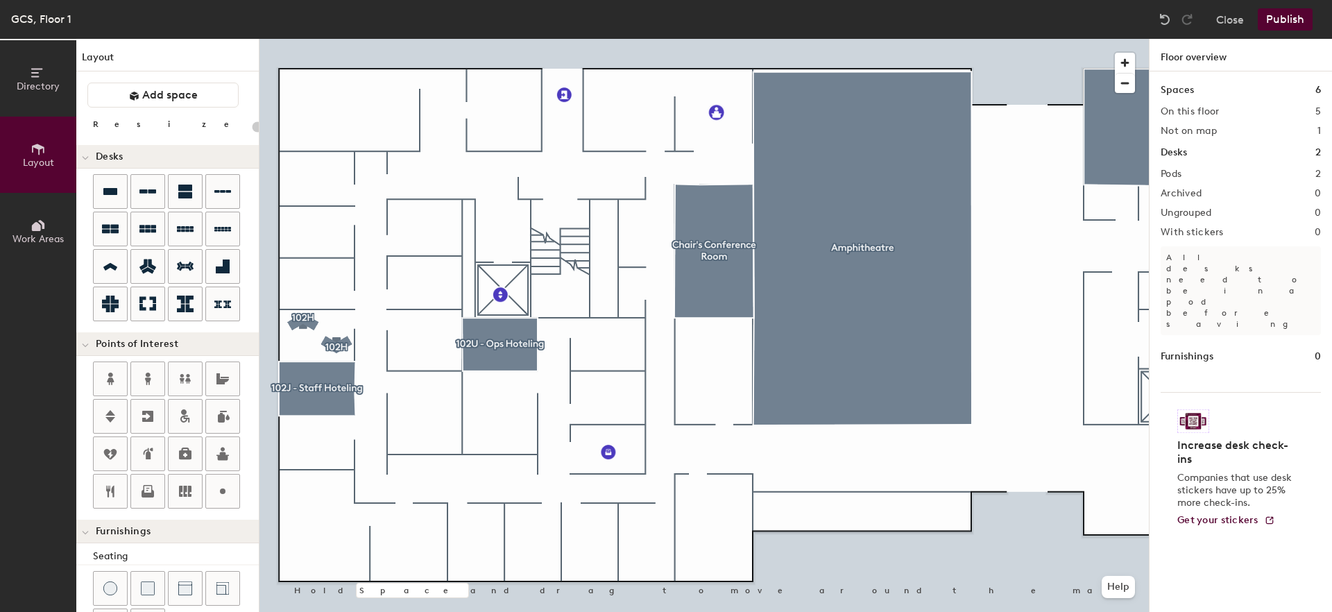
click at [1282, 22] on button "Publish" at bounding box center [1285, 19] width 55 height 22
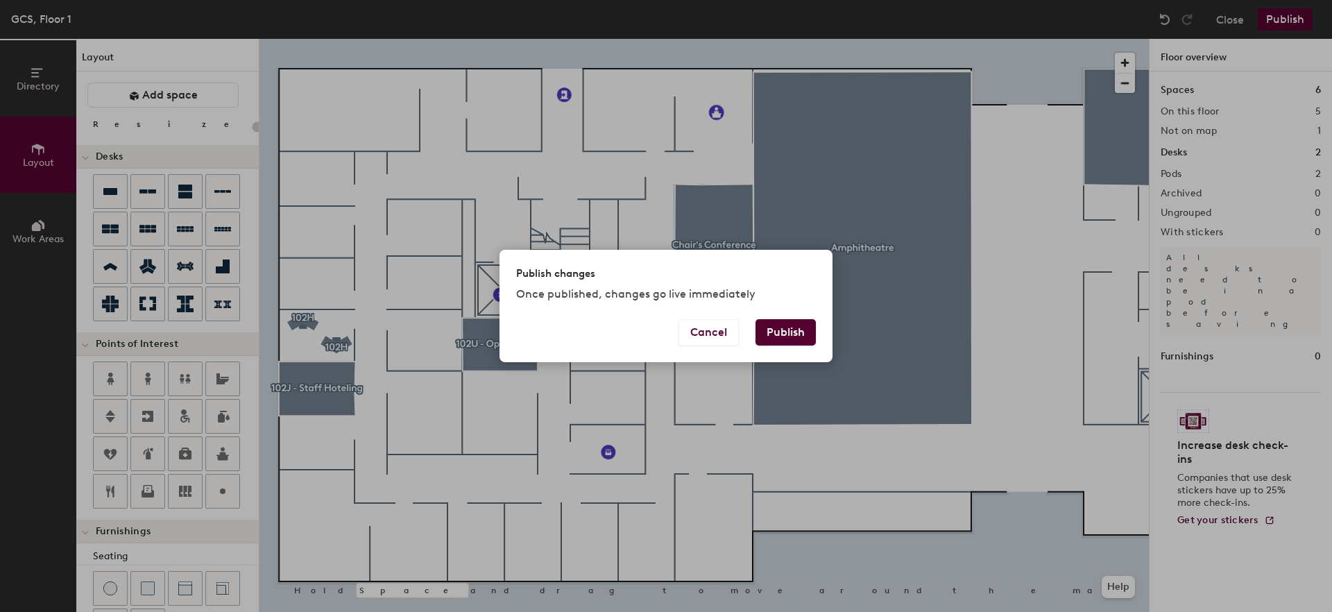
click at [787, 326] on button "Publish" at bounding box center [786, 332] width 60 height 26
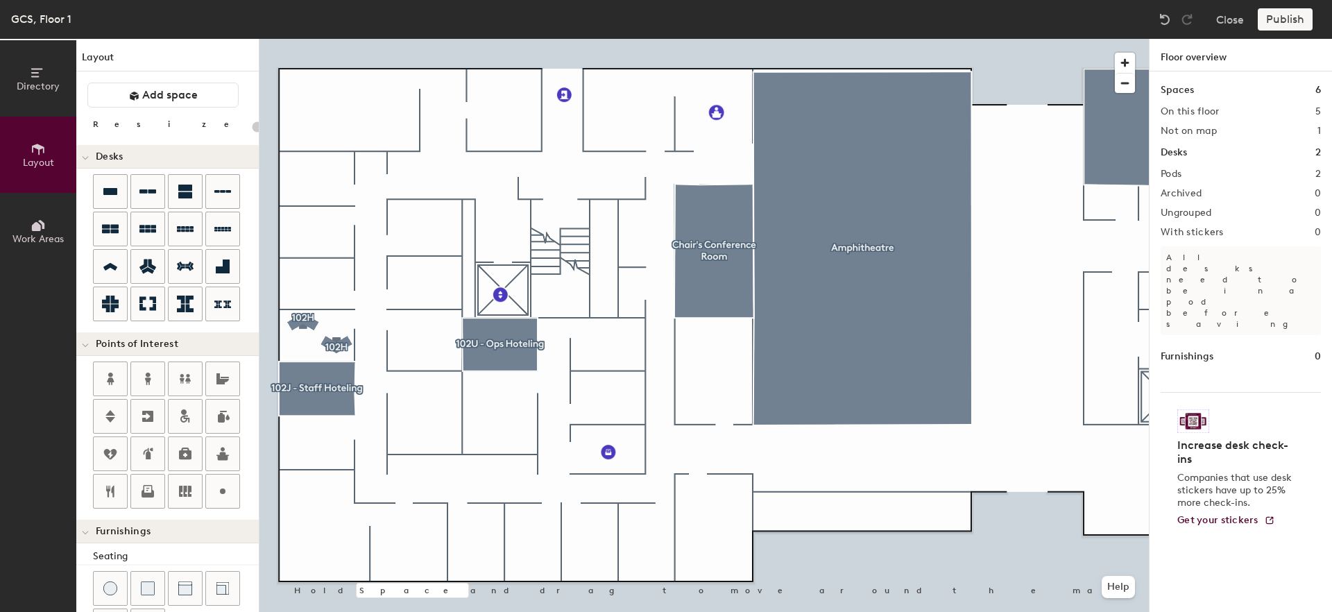
type input "20"
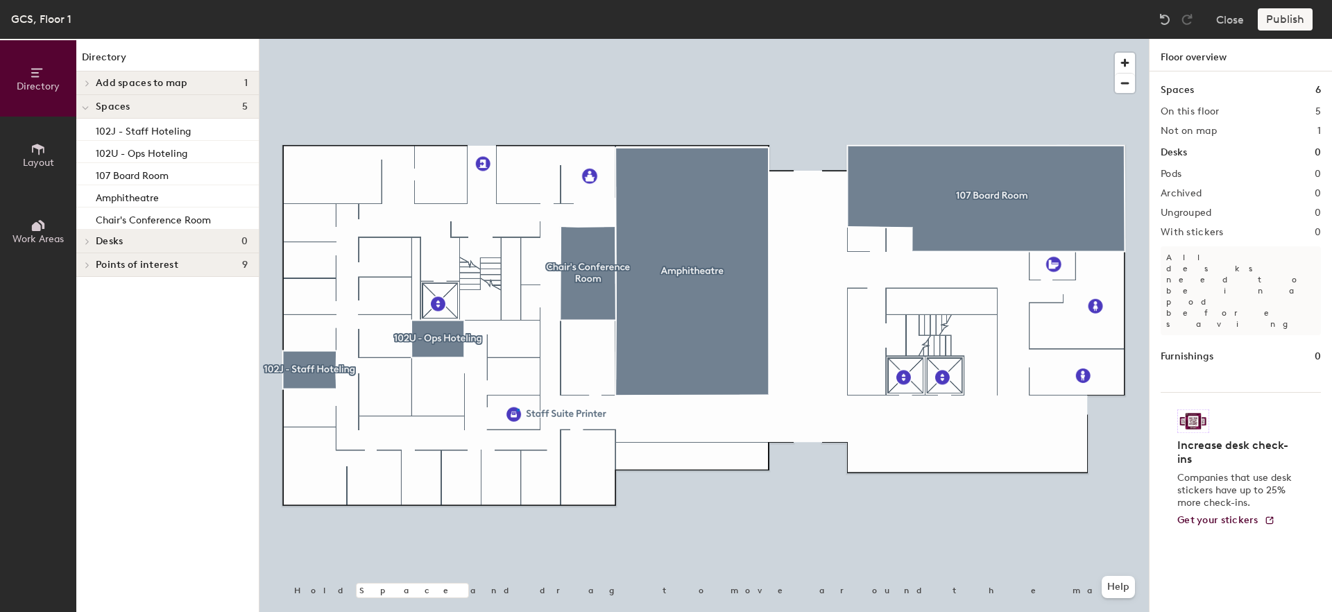
click at [517, 39] on div at bounding box center [703, 39] width 889 height 0
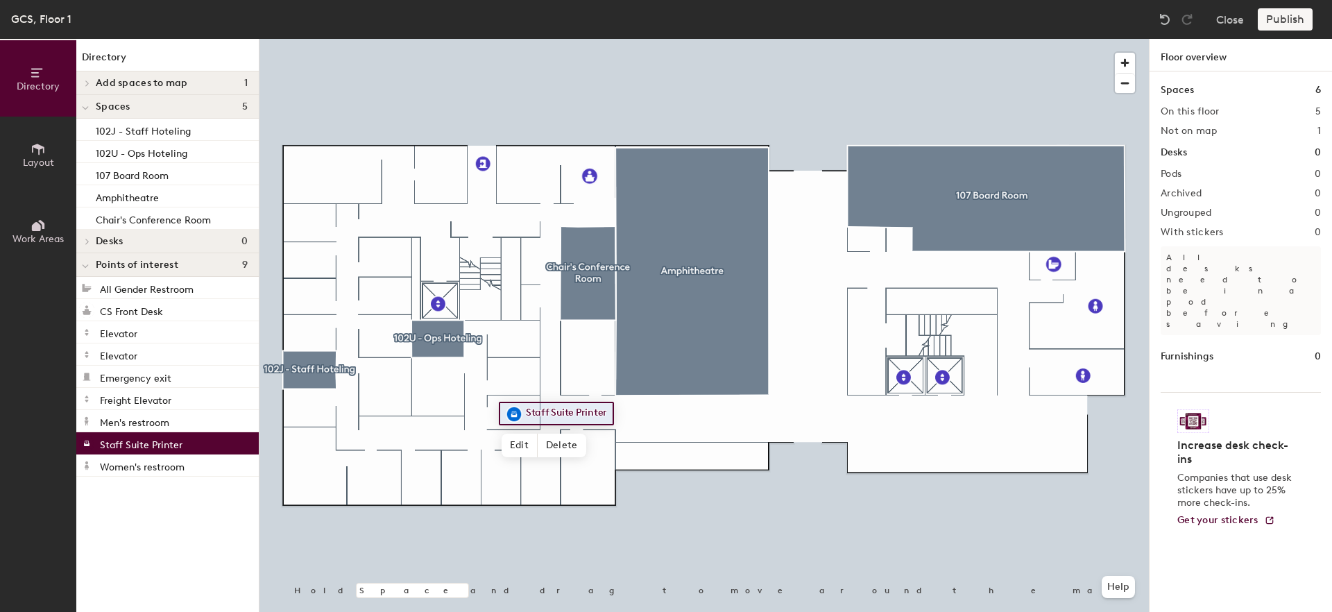
click at [99, 245] on span "Desks" at bounding box center [109, 241] width 27 height 11
click at [123, 249] on div "Desks 0" at bounding box center [167, 242] width 182 height 24
click at [125, 244] on h4 "Desks 0" at bounding box center [172, 241] width 152 height 11
click at [1288, 17] on button "Publish" at bounding box center [1285, 19] width 55 height 22
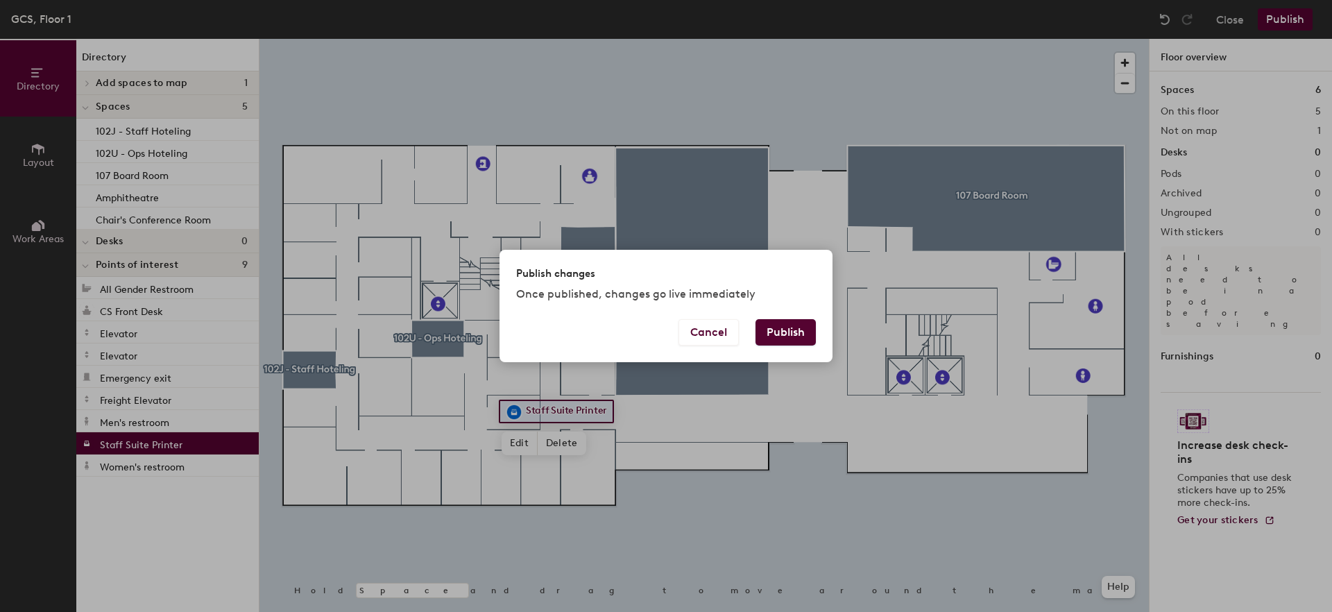
click at [789, 333] on button "Publish" at bounding box center [786, 332] width 60 height 26
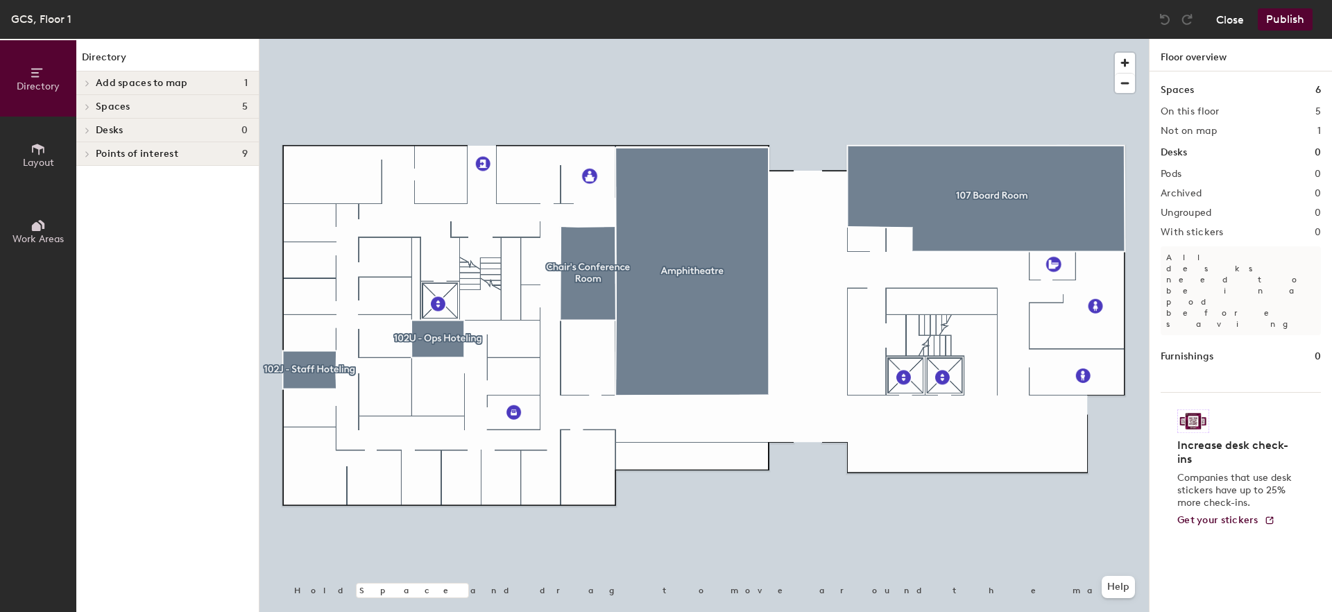
click at [1236, 24] on button "Close" at bounding box center [1230, 19] width 28 height 22
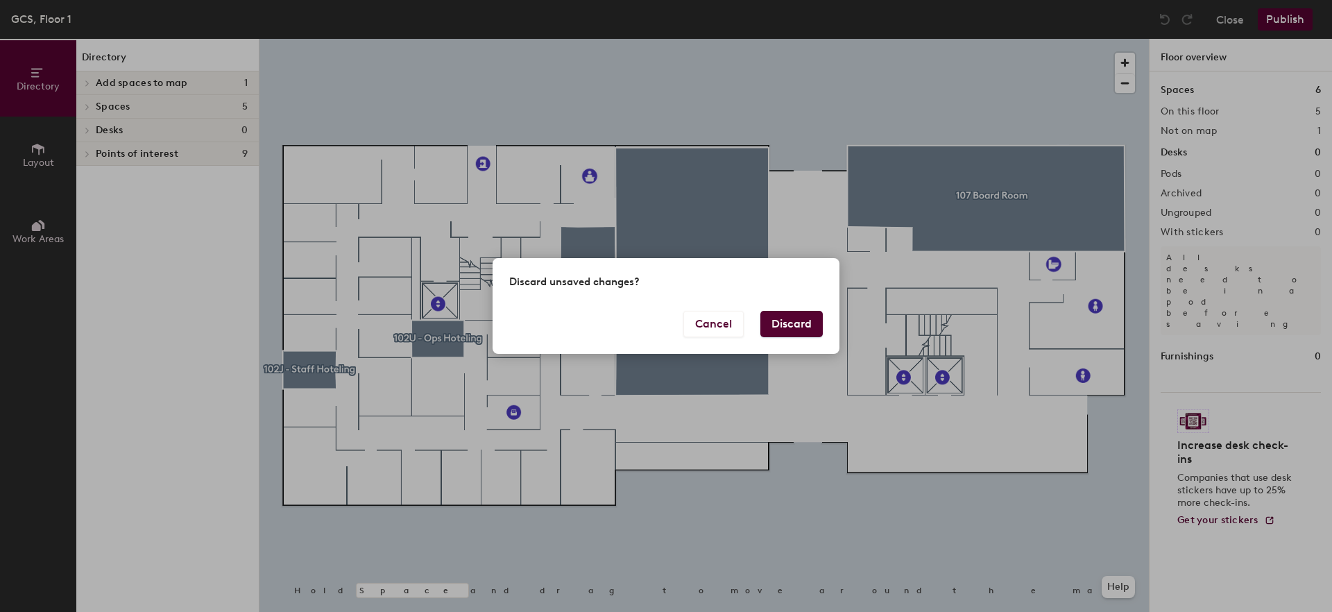
click at [817, 332] on button "Discard" at bounding box center [791, 324] width 62 height 26
